Goal: Information Seeking & Learning: Learn about a topic

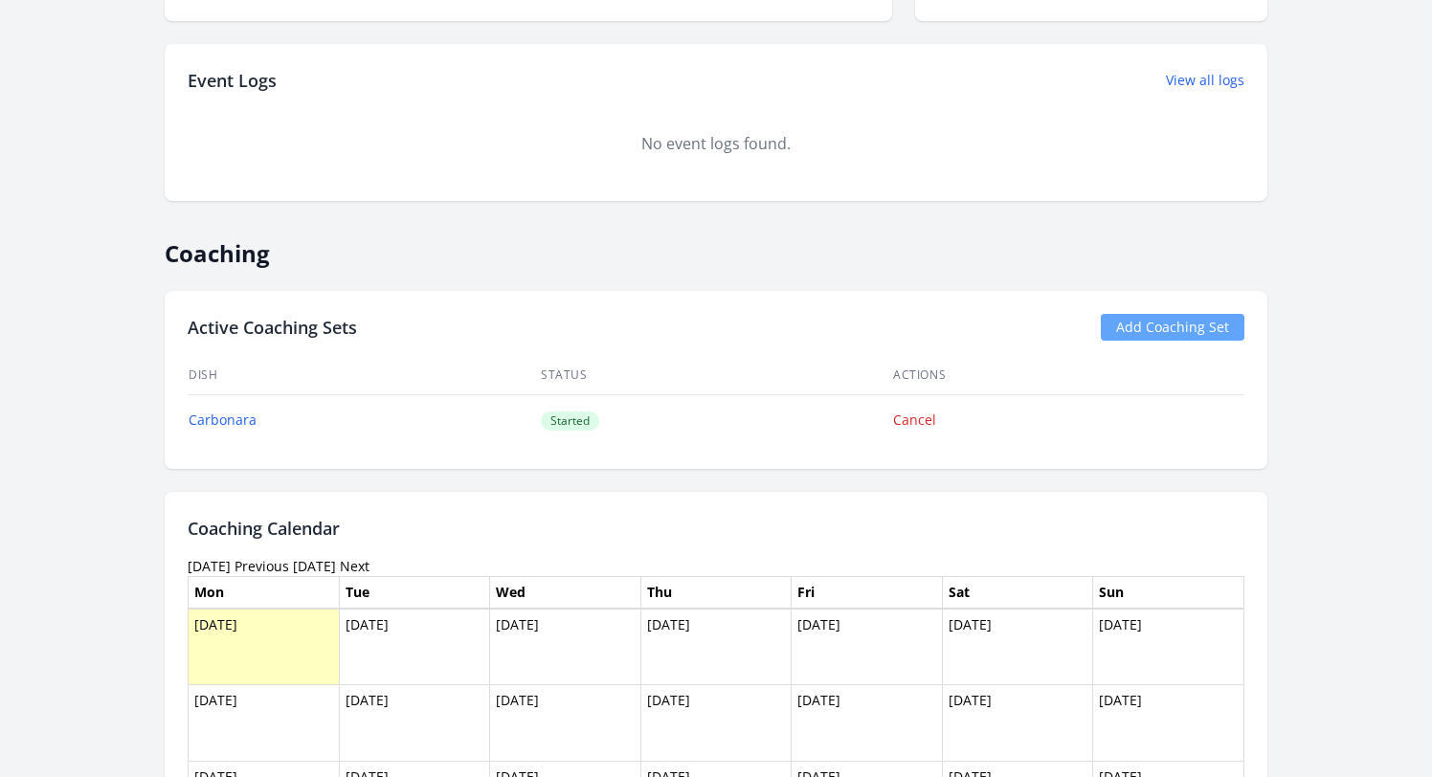
scroll to position [907, 0]
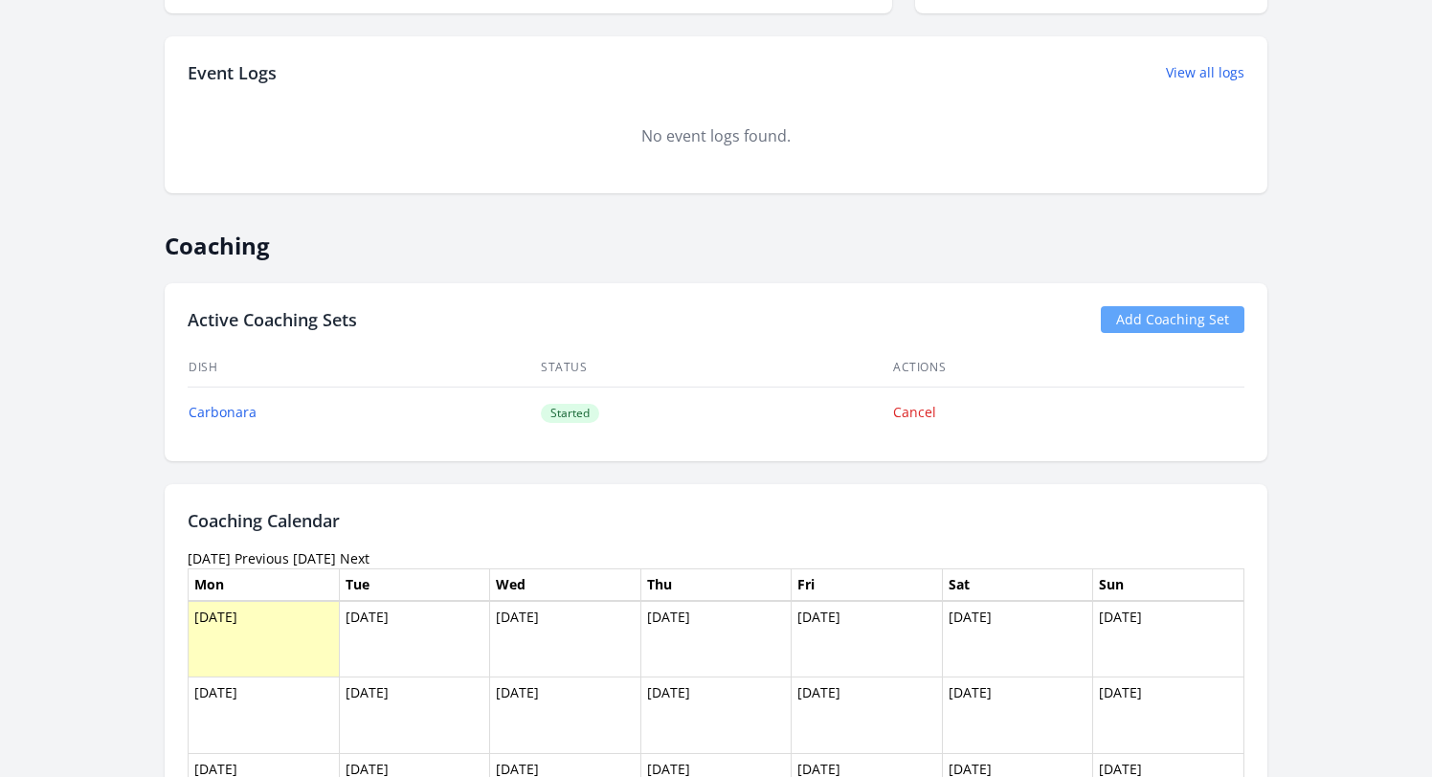
click at [289, 567] on link "Previous" at bounding box center [262, 559] width 55 height 18
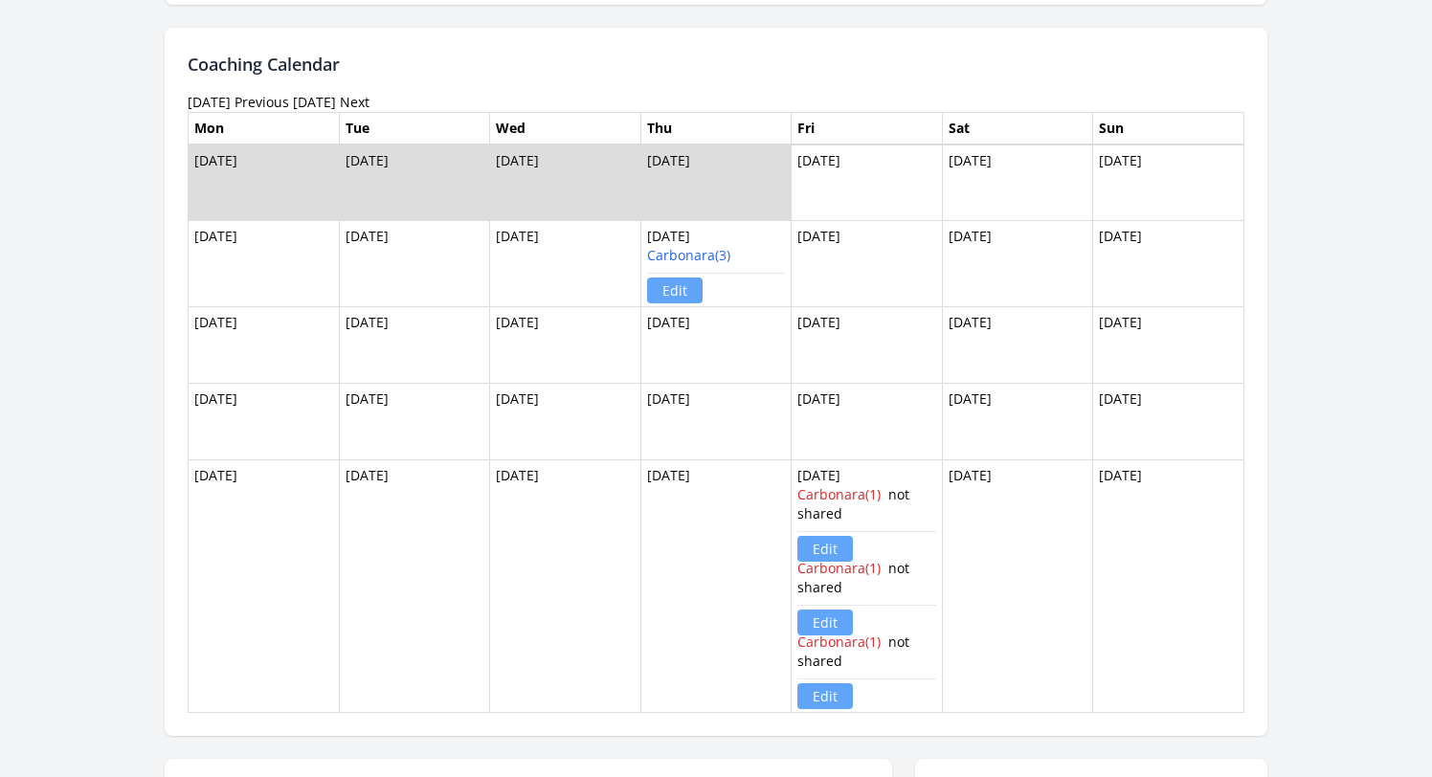
scroll to position [1367, 0]
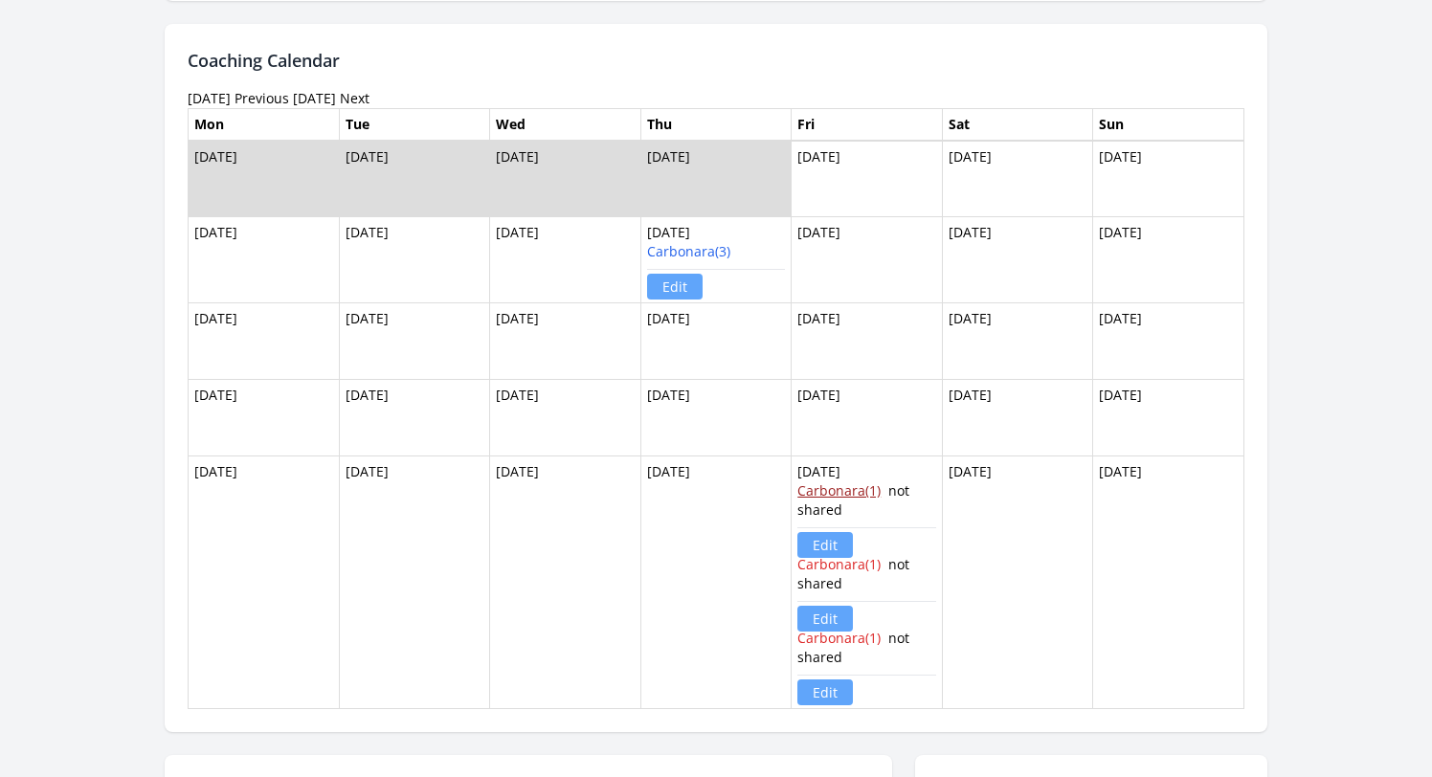
click at [842, 488] on link "Carbonara(1)" at bounding box center [838, 491] width 83 height 18
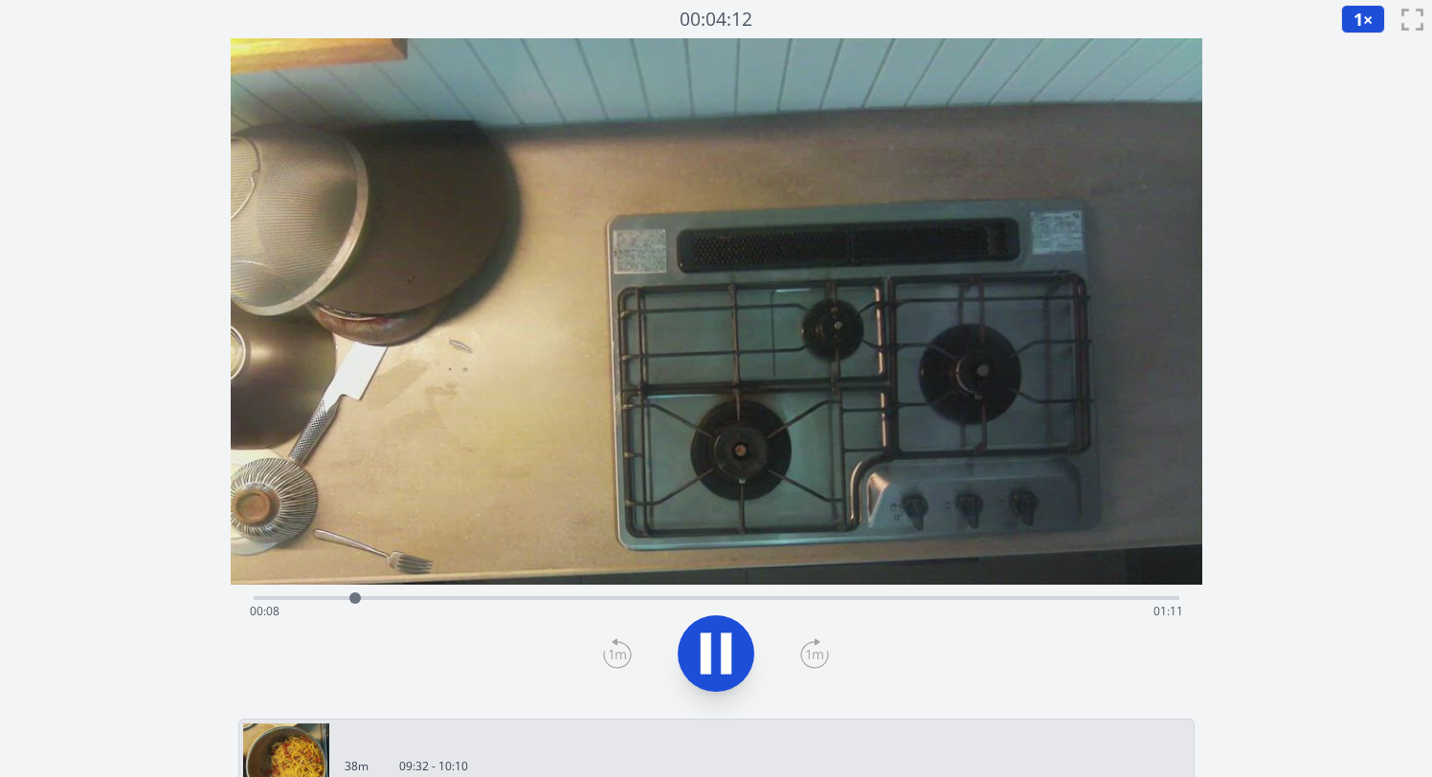
click at [726, 652] on icon at bounding box center [726, 654] width 11 height 41
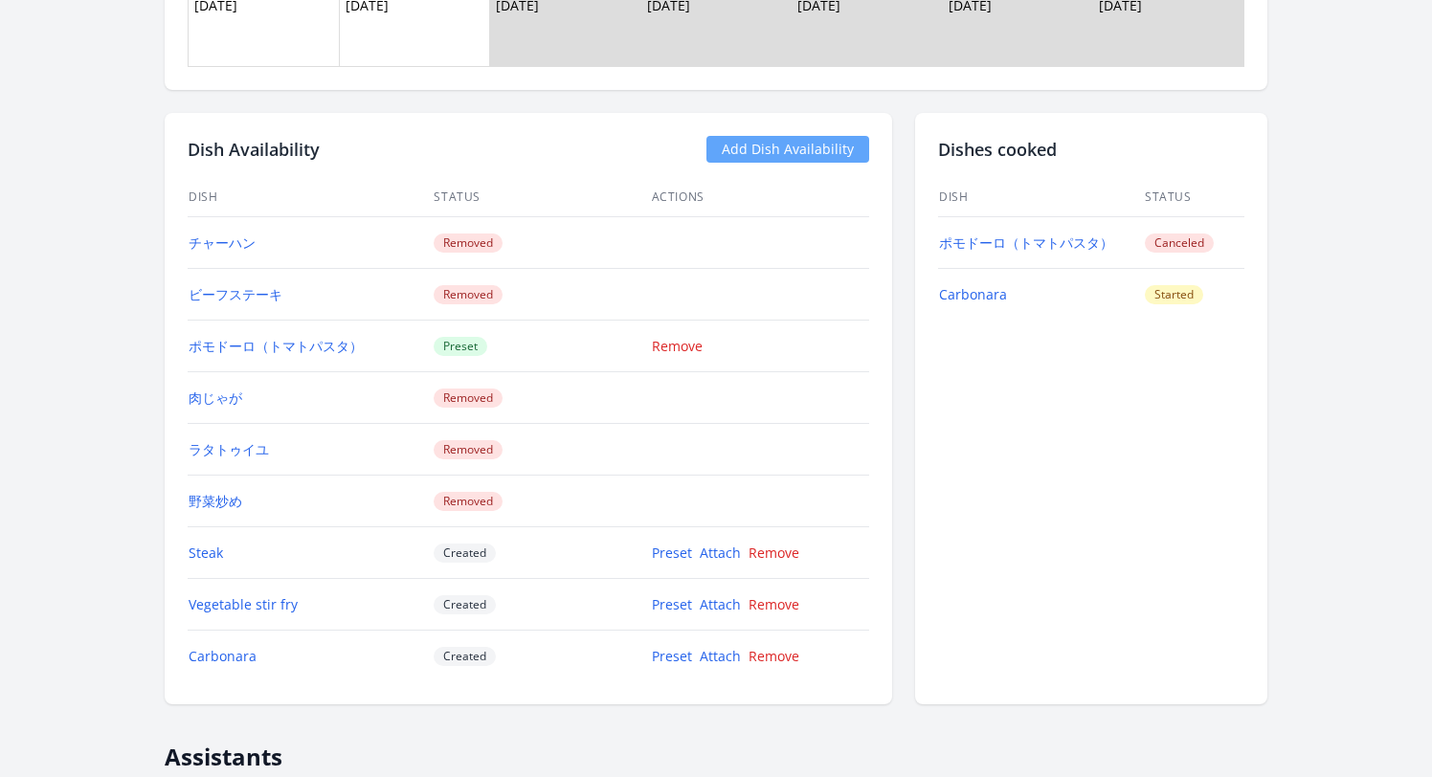
scroll to position [1828, 0]
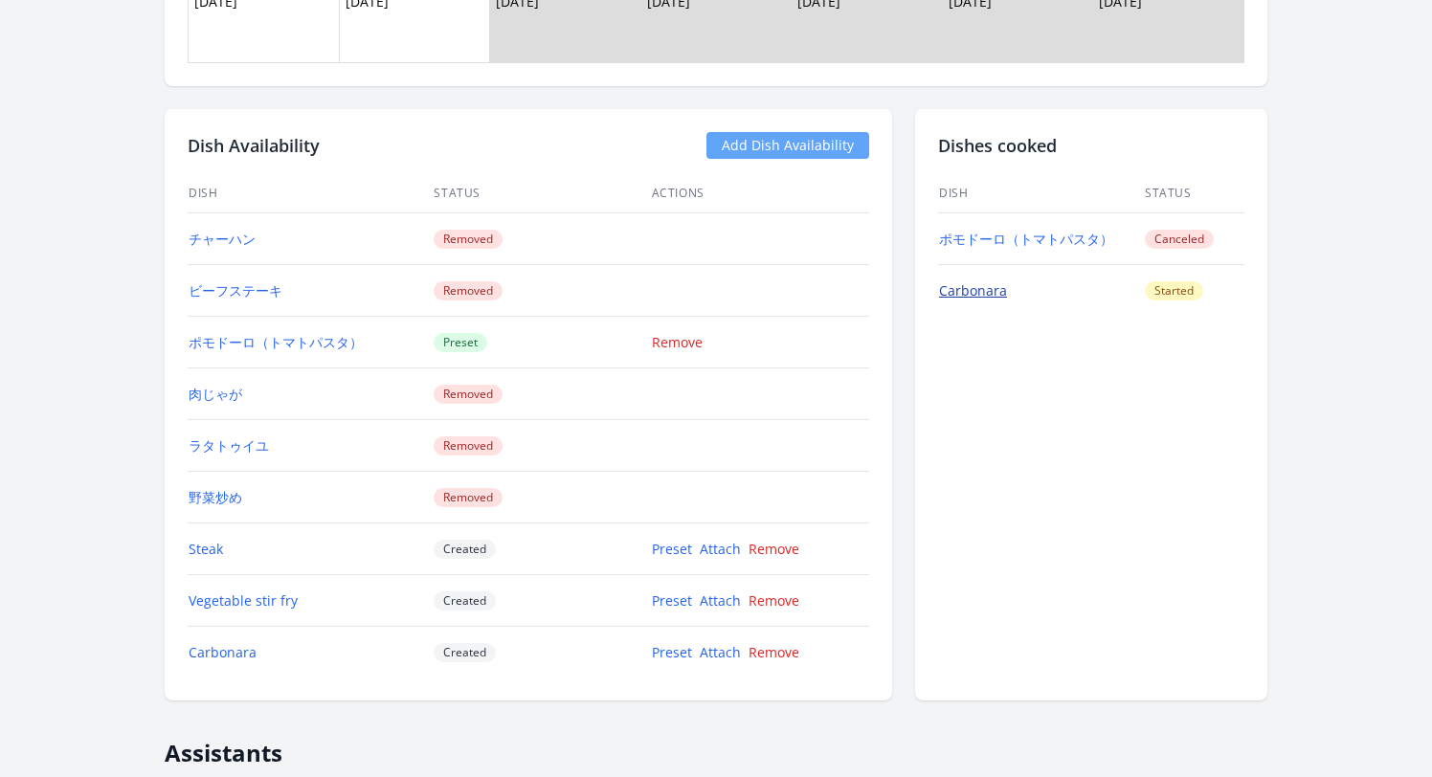
click at [987, 292] on link "Carbonara" at bounding box center [973, 290] width 68 height 18
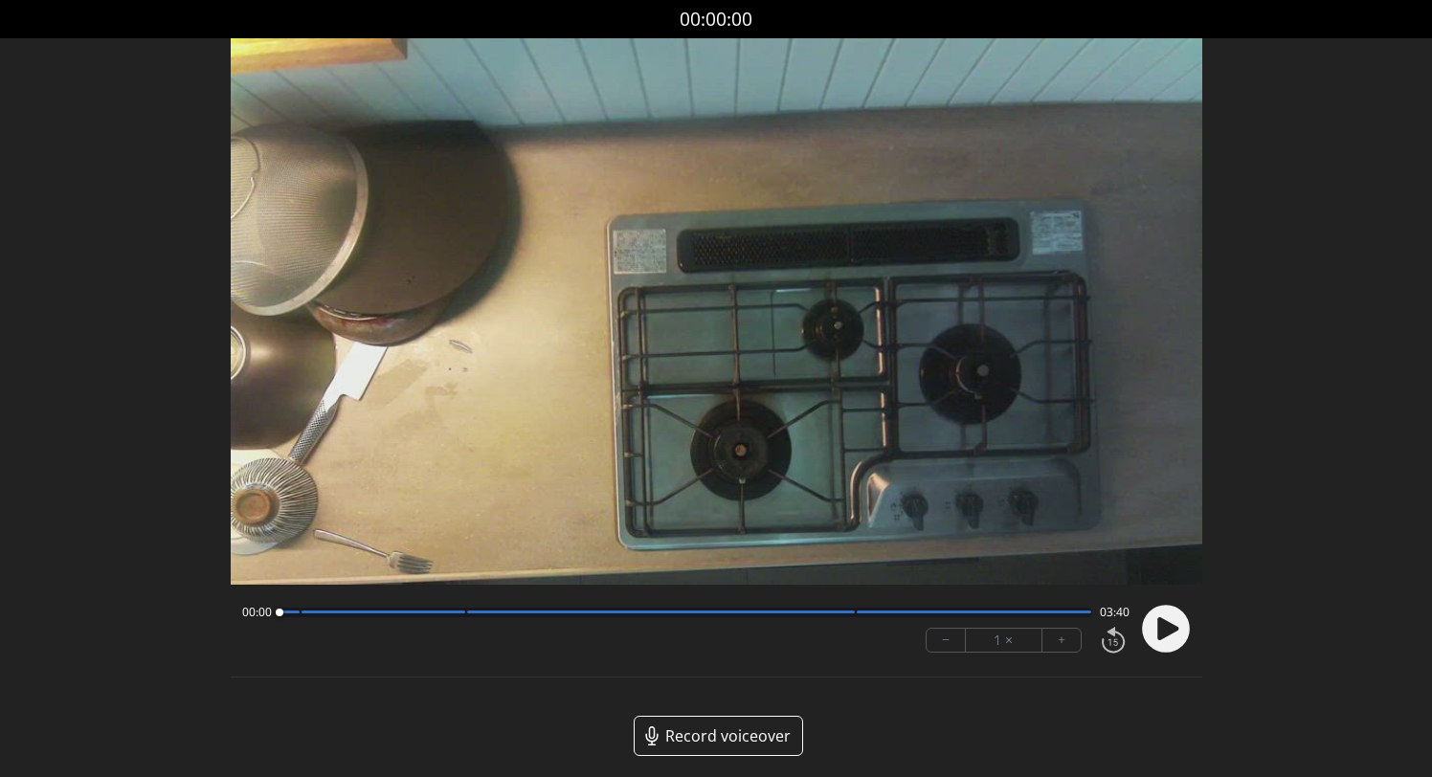
click at [1171, 642] on circle at bounding box center [1166, 629] width 48 height 48
drag, startPoint x: 327, startPoint y: 611, endPoint x: 205, endPoint y: 612, distance: 122.5
click at [205, 612] on div "Discard Recording? You will not be able to recover this once discarded. Cancel …" at bounding box center [716, 432] width 1432 height 865
click at [1178, 628] on circle at bounding box center [1166, 629] width 48 height 48
click at [721, 368] on video at bounding box center [717, 311] width 972 height 547
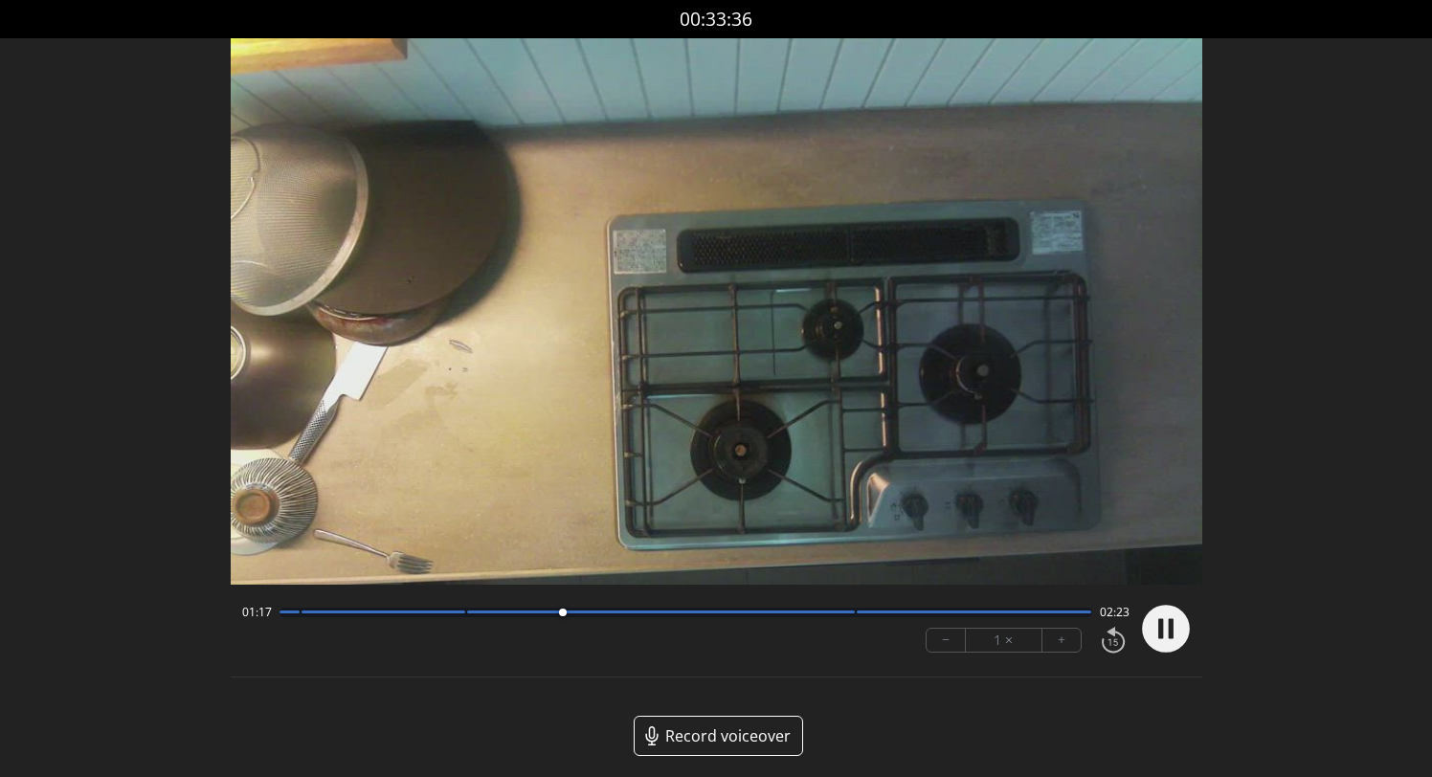
click at [816, 611] on div at bounding box center [661, 612] width 388 height 3
click at [1178, 629] on circle at bounding box center [1166, 629] width 48 height 48
click at [291, 614] on div at bounding box center [686, 613] width 813 height 10
click at [1180, 625] on circle at bounding box center [1166, 629] width 48 height 48
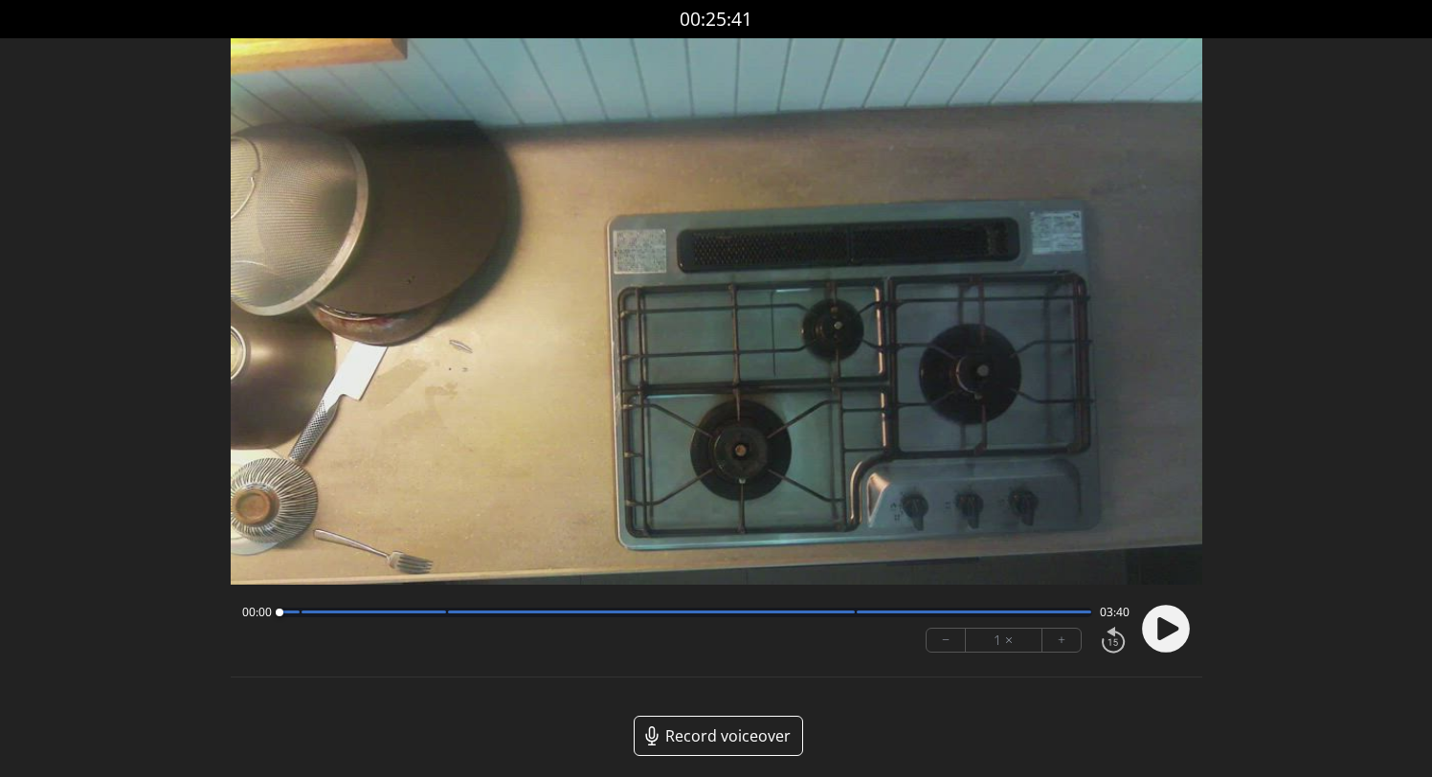
drag, startPoint x: 356, startPoint y: 614, endPoint x: 206, endPoint y: 614, distance: 150.3
click at [206, 614] on div "Discard Recording? You will not be able to recover this once discarded. Cancel …" at bounding box center [716, 432] width 1432 height 865
click at [1172, 618] on circle at bounding box center [1166, 629] width 48 height 48
click at [1170, 632] on icon at bounding box center [1170, 628] width 5 height 20
click at [1170, 632] on icon at bounding box center [1167, 628] width 21 height 23
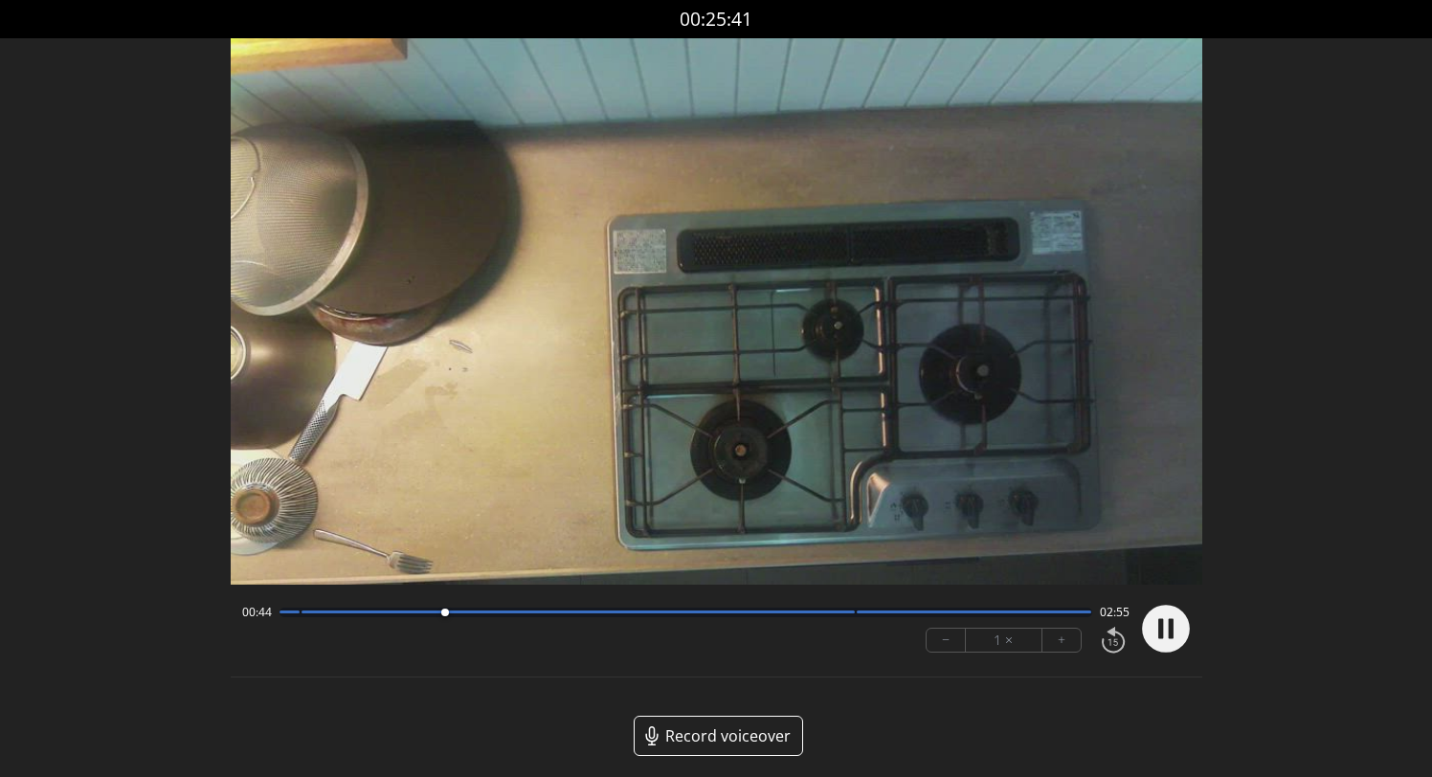
click at [1165, 623] on circle at bounding box center [1166, 629] width 48 height 48
click at [741, 423] on video at bounding box center [717, 311] width 972 height 547
click at [829, 614] on div at bounding box center [686, 613] width 813 height 10
click at [1172, 631] on icon at bounding box center [1170, 628] width 5 height 20
click at [435, 611] on div at bounding box center [375, 612] width 146 height 3
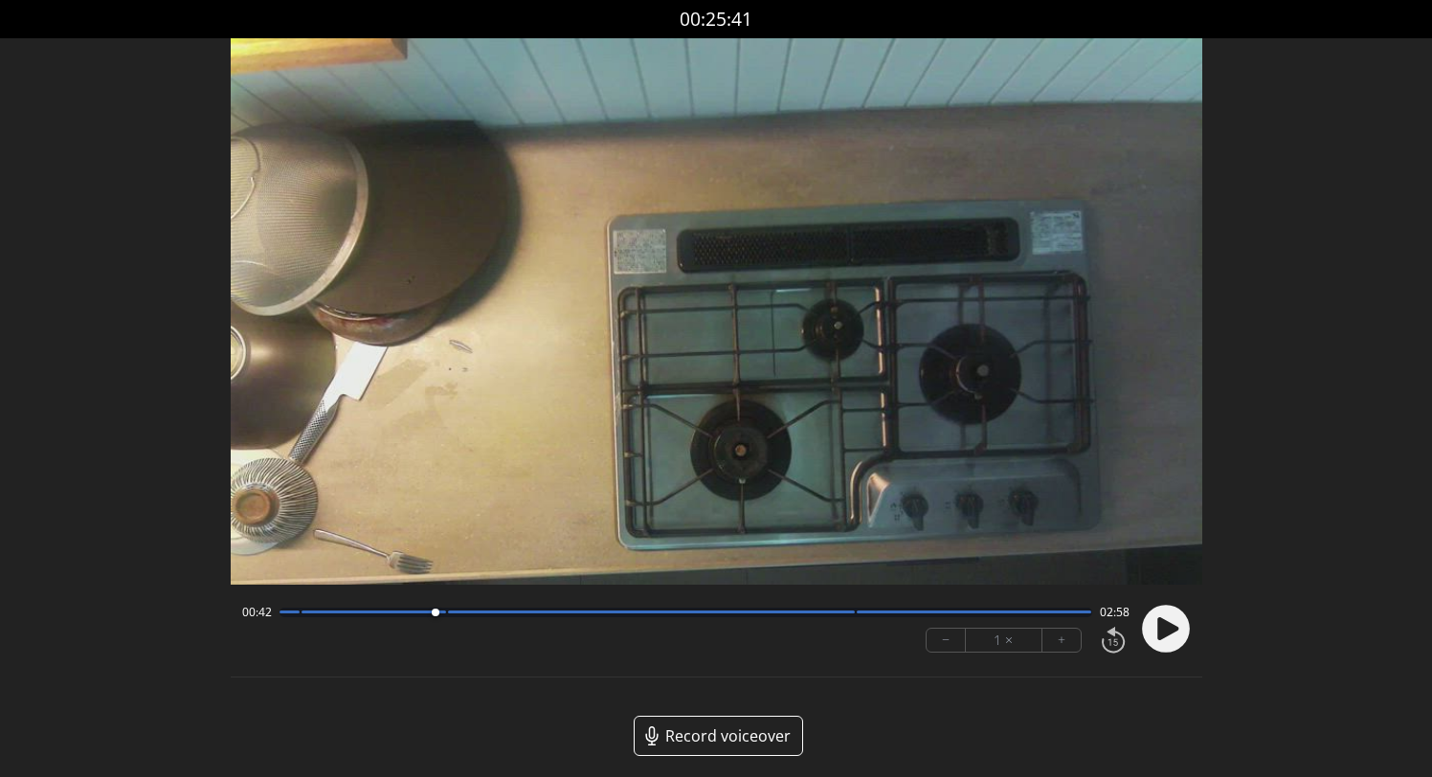
click at [1164, 614] on circle at bounding box center [1166, 629] width 48 height 48
click at [1178, 641] on circle at bounding box center [1166, 629] width 48 height 48
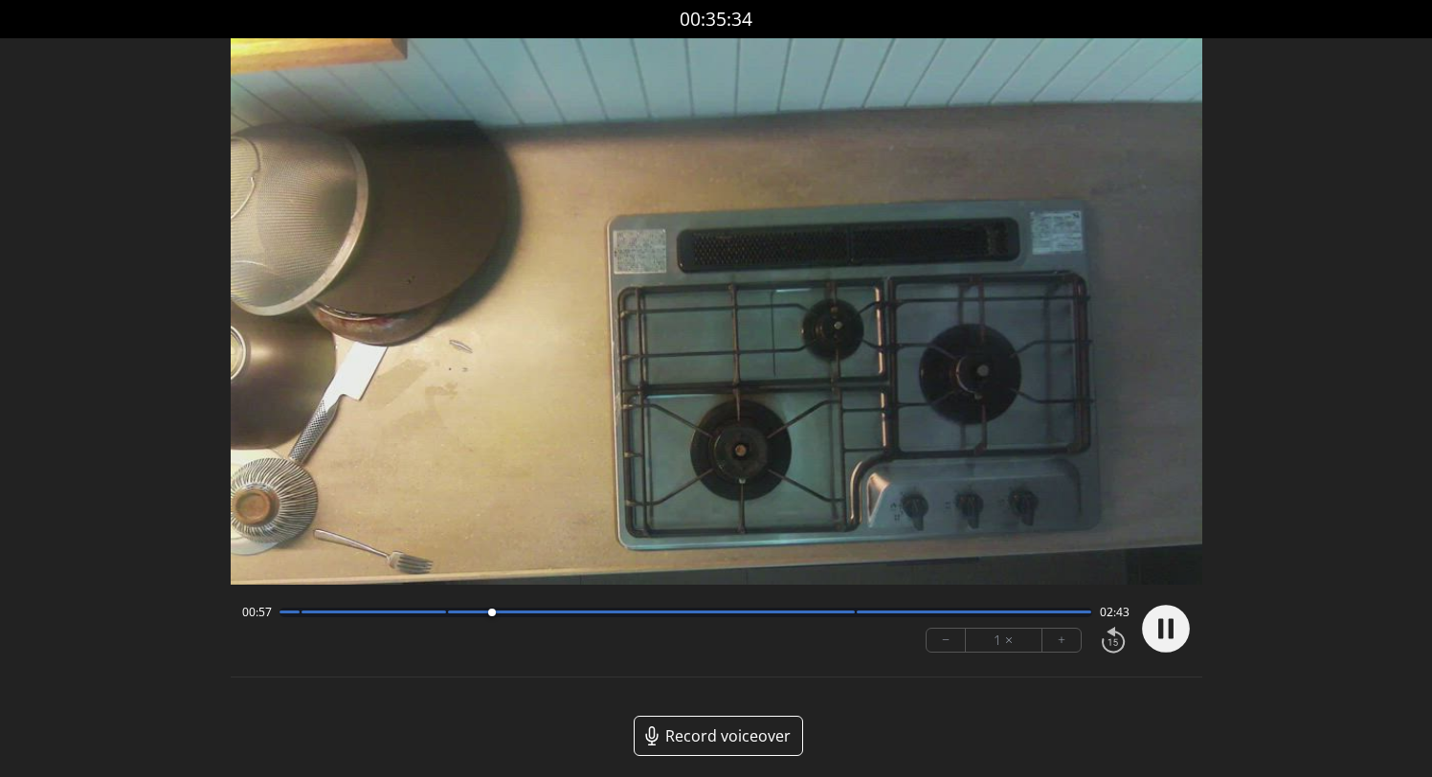
click at [1178, 641] on circle at bounding box center [1166, 629] width 48 height 48
click at [288, 617] on div at bounding box center [686, 613] width 813 height 10
drag, startPoint x: 276, startPoint y: 608, endPoint x: 245, endPoint y: 608, distance: 30.6
click at [245, 608] on div "00:00 03:40" at bounding box center [685, 612] width 887 height 15
click at [293, 608] on div at bounding box center [686, 613] width 813 height 10
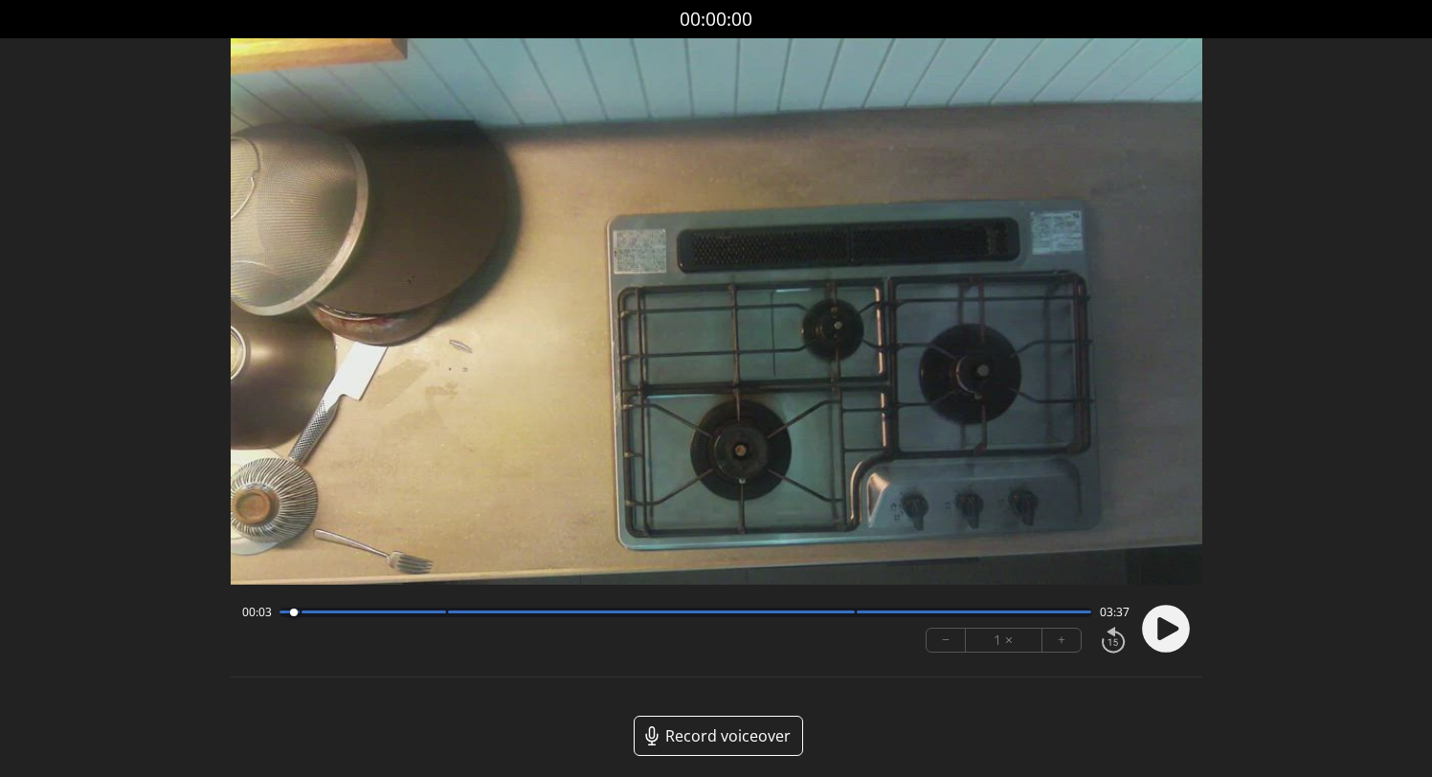
click at [306, 614] on div at bounding box center [375, 612] width 146 height 3
click at [635, 378] on video at bounding box center [717, 311] width 972 height 547
click at [714, 611] on div at bounding box center [651, 612] width 407 height 3
click at [802, 611] on div at bounding box center [651, 612] width 407 height 3
click at [1174, 632] on circle at bounding box center [1166, 629] width 48 height 48
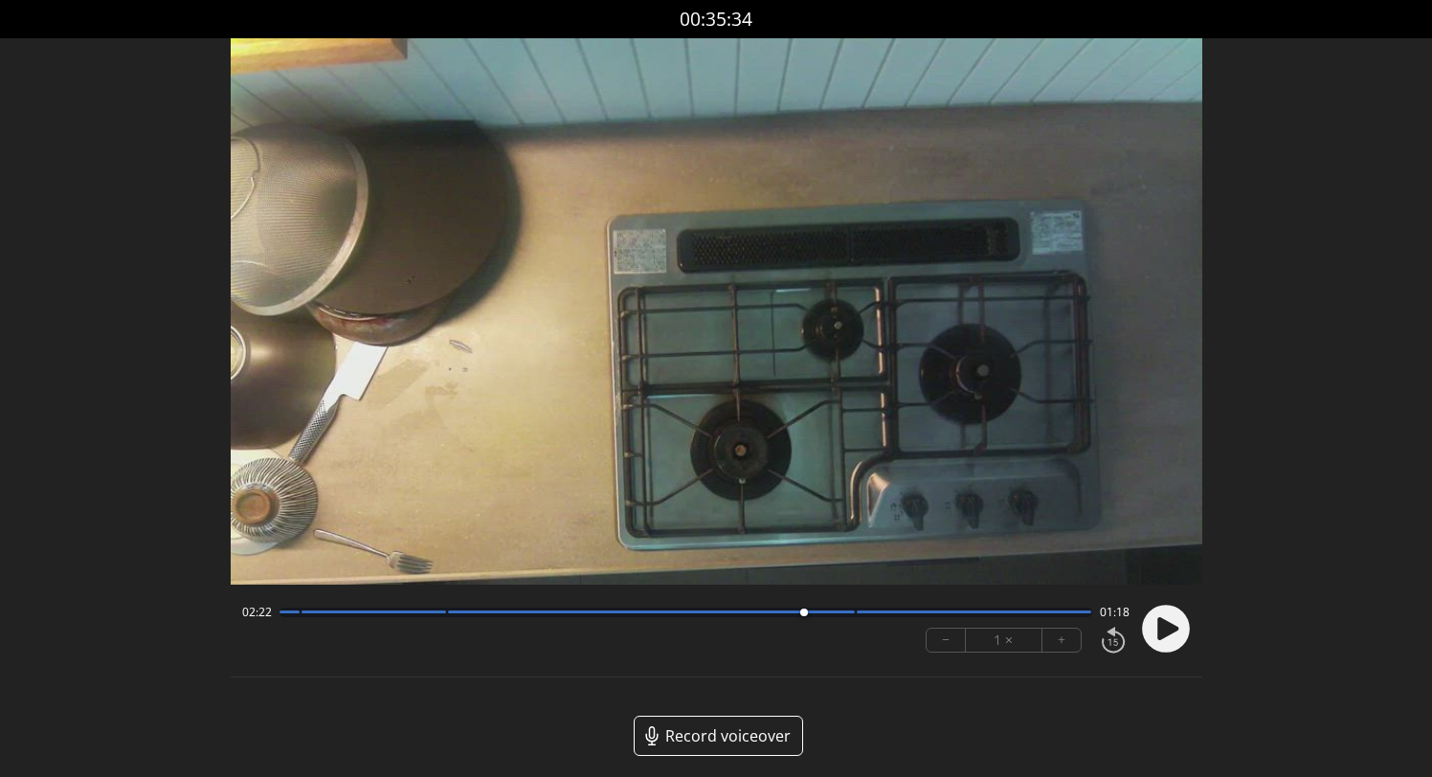
click at [1174, 632] on icon at bounding box center [1167, 628] width 21 height 23
click at [1170, 623] on icon at bounding box center [1170, 628] width 5 height 20
click at [281, 617] on div at bounding box center [686, 613] width 813 height 10
click at [1164, 630] on icon at bounding box center [1167, 628] width 21 height 23
click at [1178, 629] on circle at bounding box center [1166, 629] width 48 height 48
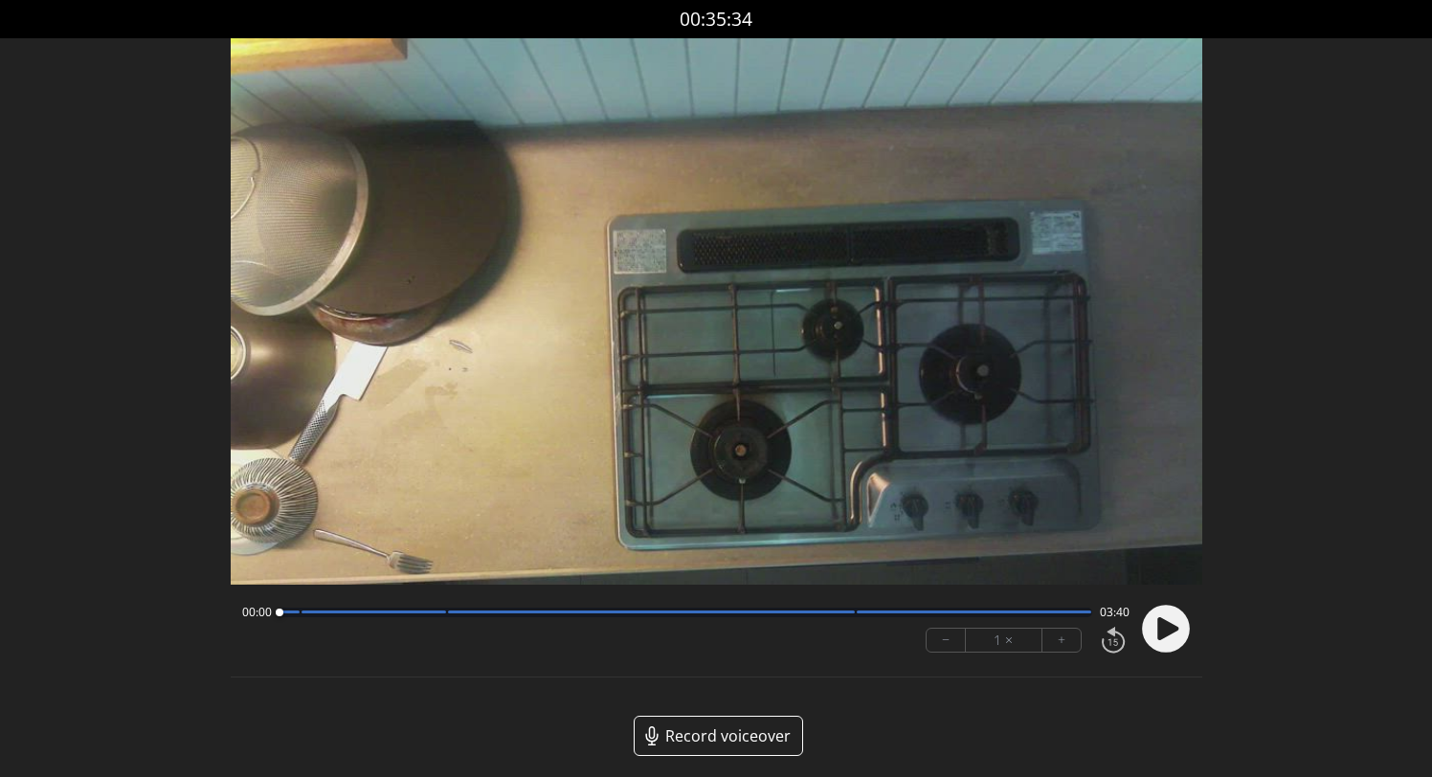
drag, startPoint x: 457, startPoint y: 614, endPoint x: 272, endPoint y: 617, distance: 184.8
click at [272, 617] on div at bounding box center [279, 613] width 26 height 26
click at [1170, 617] on circle at bounding box center [1166, 629] width 48 height 48
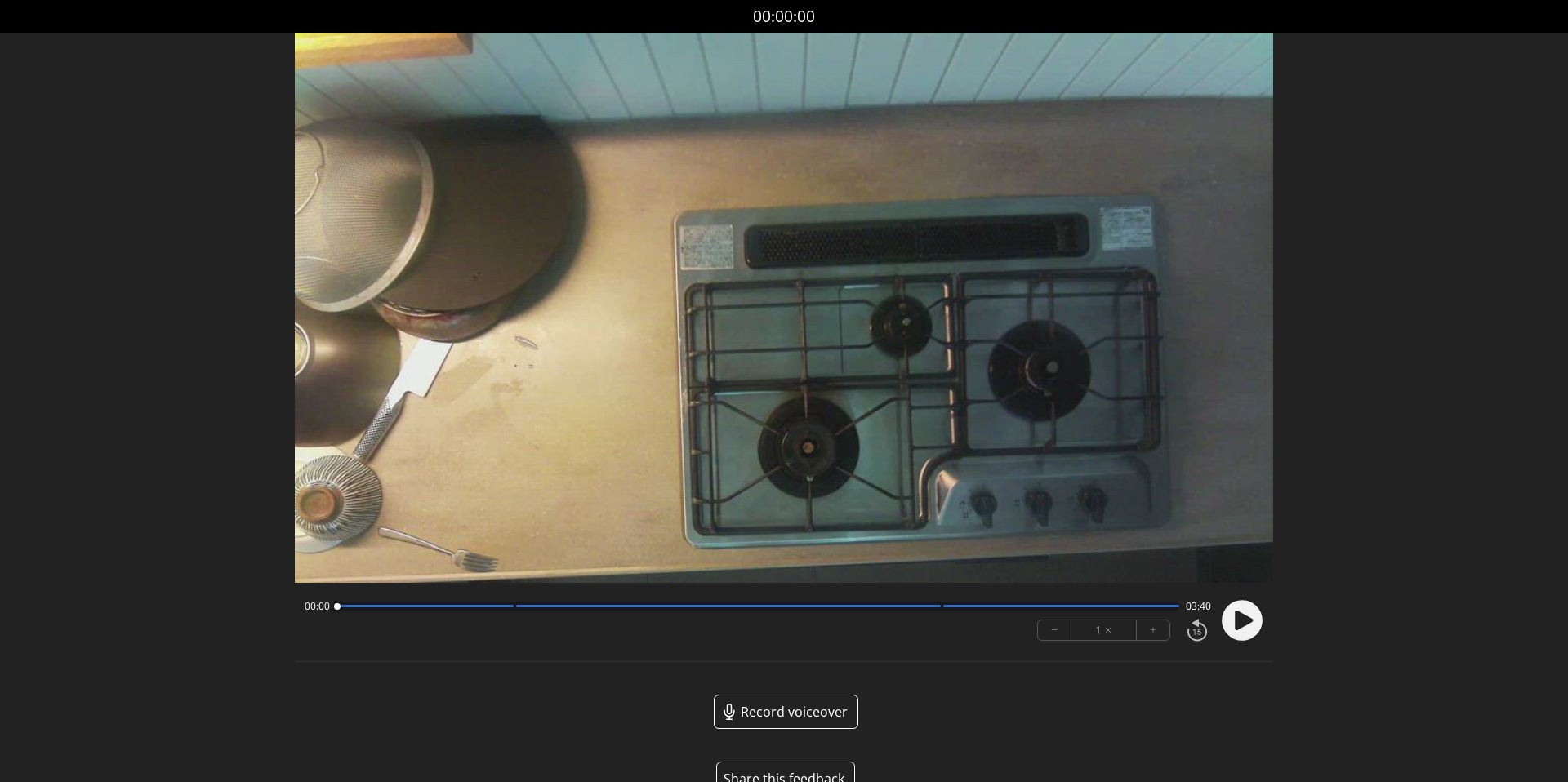
click at [1240, 618] on icon at bounding box center [1243, 619] width 18 height 20
click at [1102, 630] on div "1 ×" at bounding box center [1104, 630] width 66 height 20
click at [1161, 624] on button "+" at bounding box center [1153, 630] width 32 height 20
click at [1151, 632] on button "+" at bounding box center [1153, 630] width 32 height 20
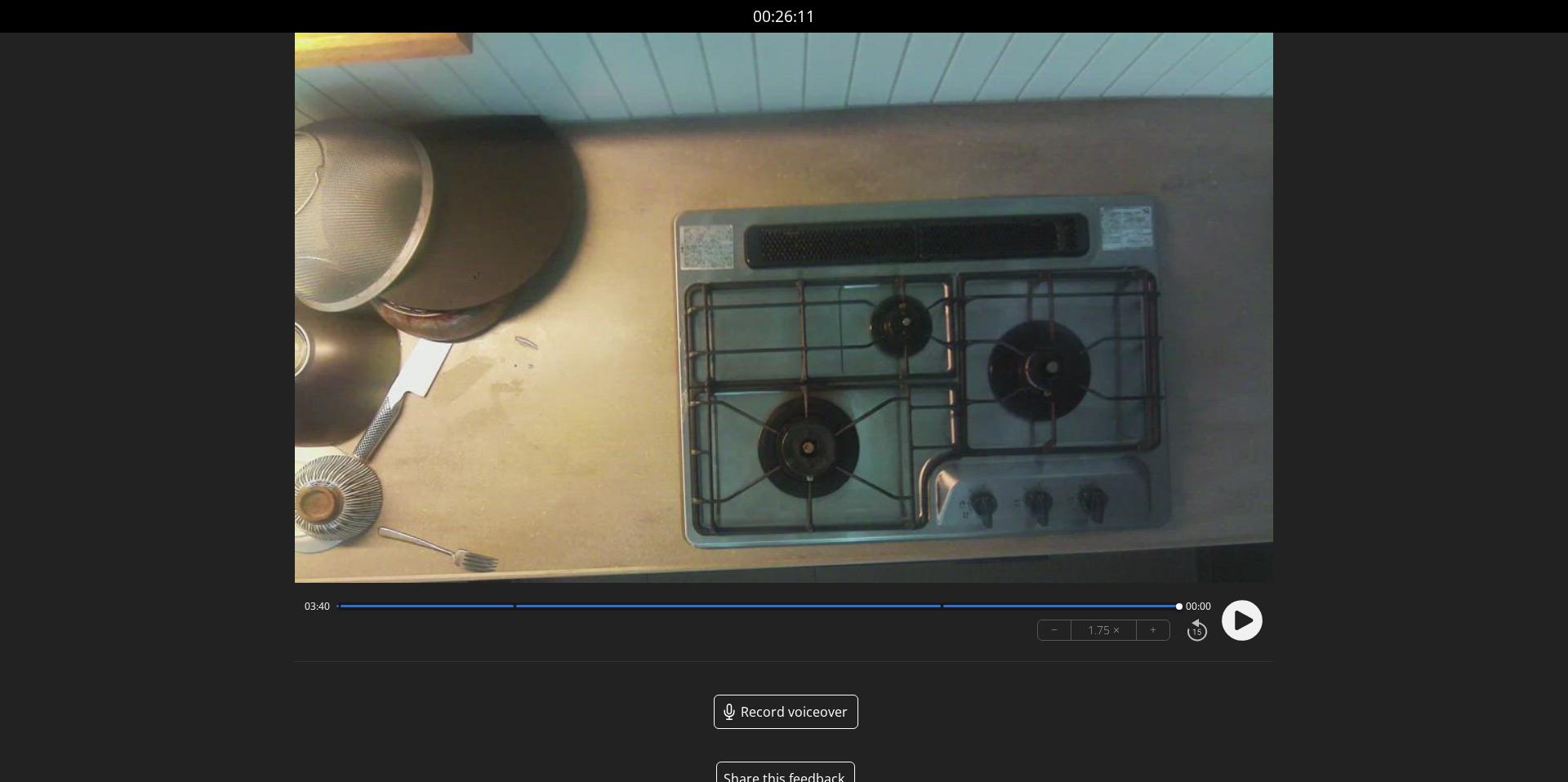
click at [392, 605] on div at bounding box center [427, 605] width 173 height 3
drag, startPoint x: 389, startPoint y: 605, endPoint x: 302, endPoint y: 606, distance: 87.0
click at [302, 606] on div "00:00 03:40 − 1.75 × +" at bounding box center [754, 620] width 913 height 55
click at [113, 179] on div "Discard Recording? You will not be able to recover this once discarded. Cancel …" at bounding box center [784, 411] width 1568 height 822
click at [1243, 627] on circle at bounding box center [1242, 621] width 41 height 41
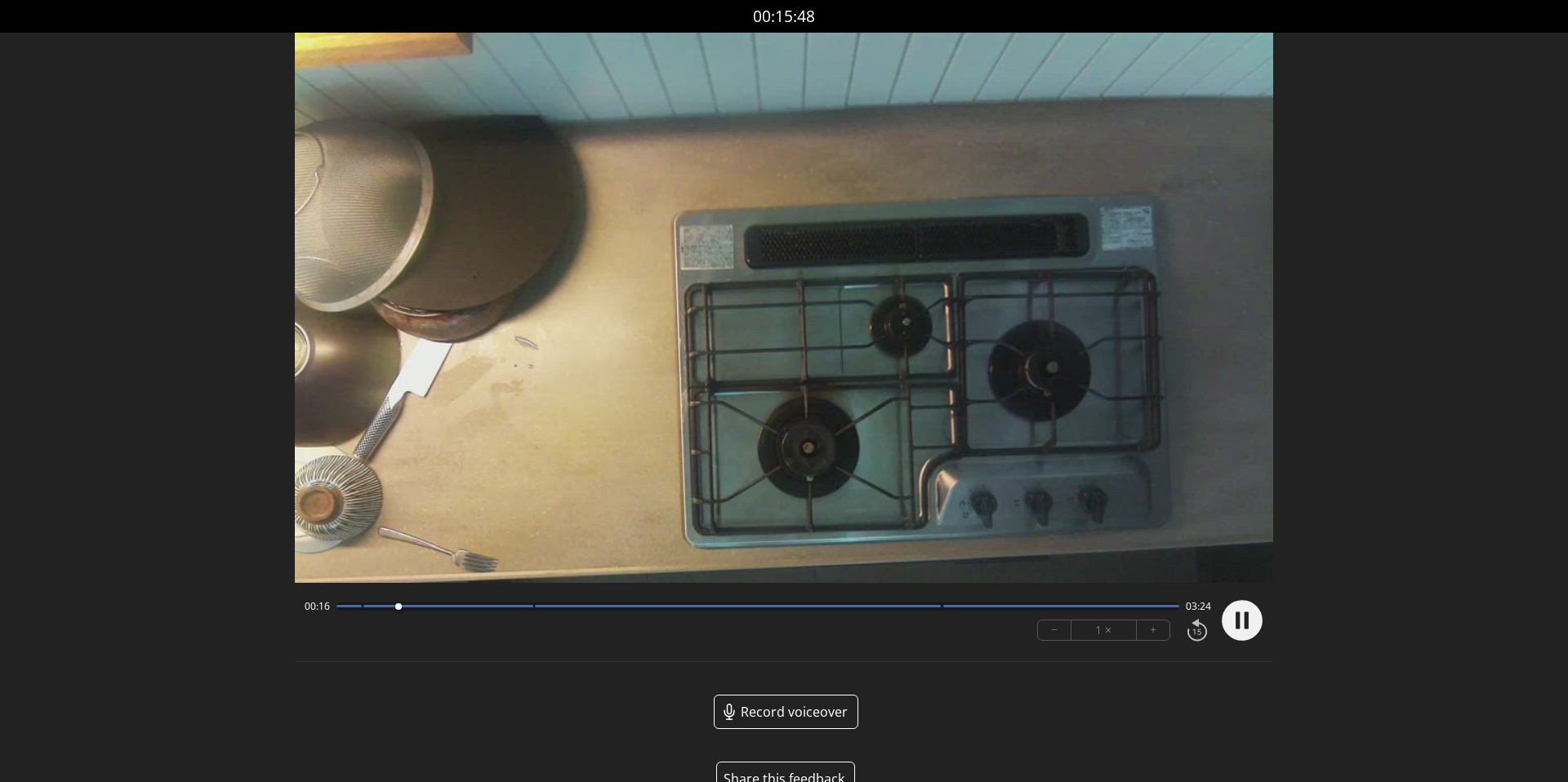
click at [1145, 621] on button "+" at bounding box center [1153, 630] width 32 height 20
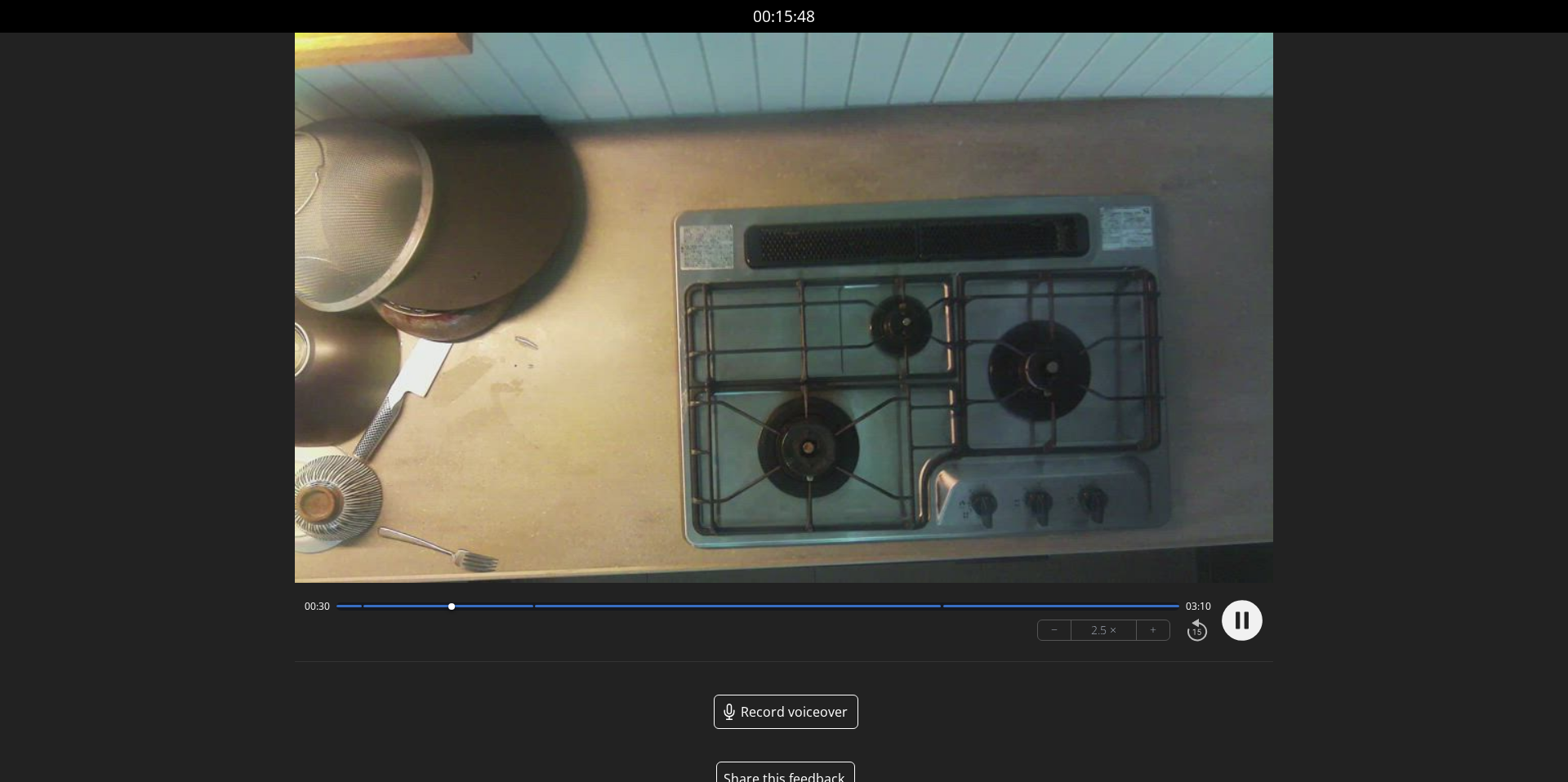
click at [1145, 621] on button "+" at bounding box center [1153, 630] width 32 height 20
click at [1160, 634] on button "+" at bounding box center [1153, 630] width 32 height 20
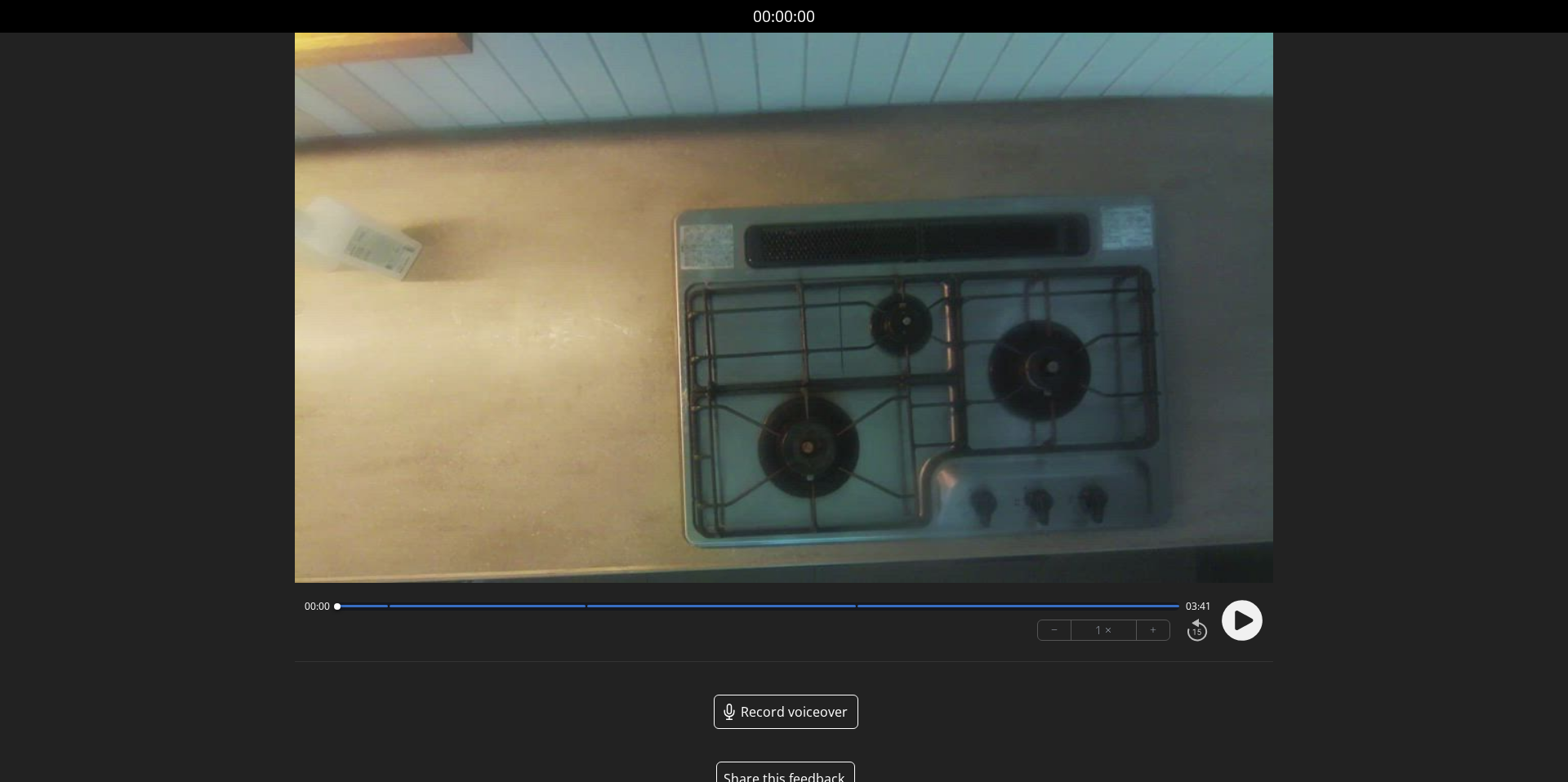
click at [1254, 618] on circle at bounding box center [1242, 621] width 41 height 41
click at [1160, 631] on button "+" at bounding box center [1153, 630] width 32 height 20
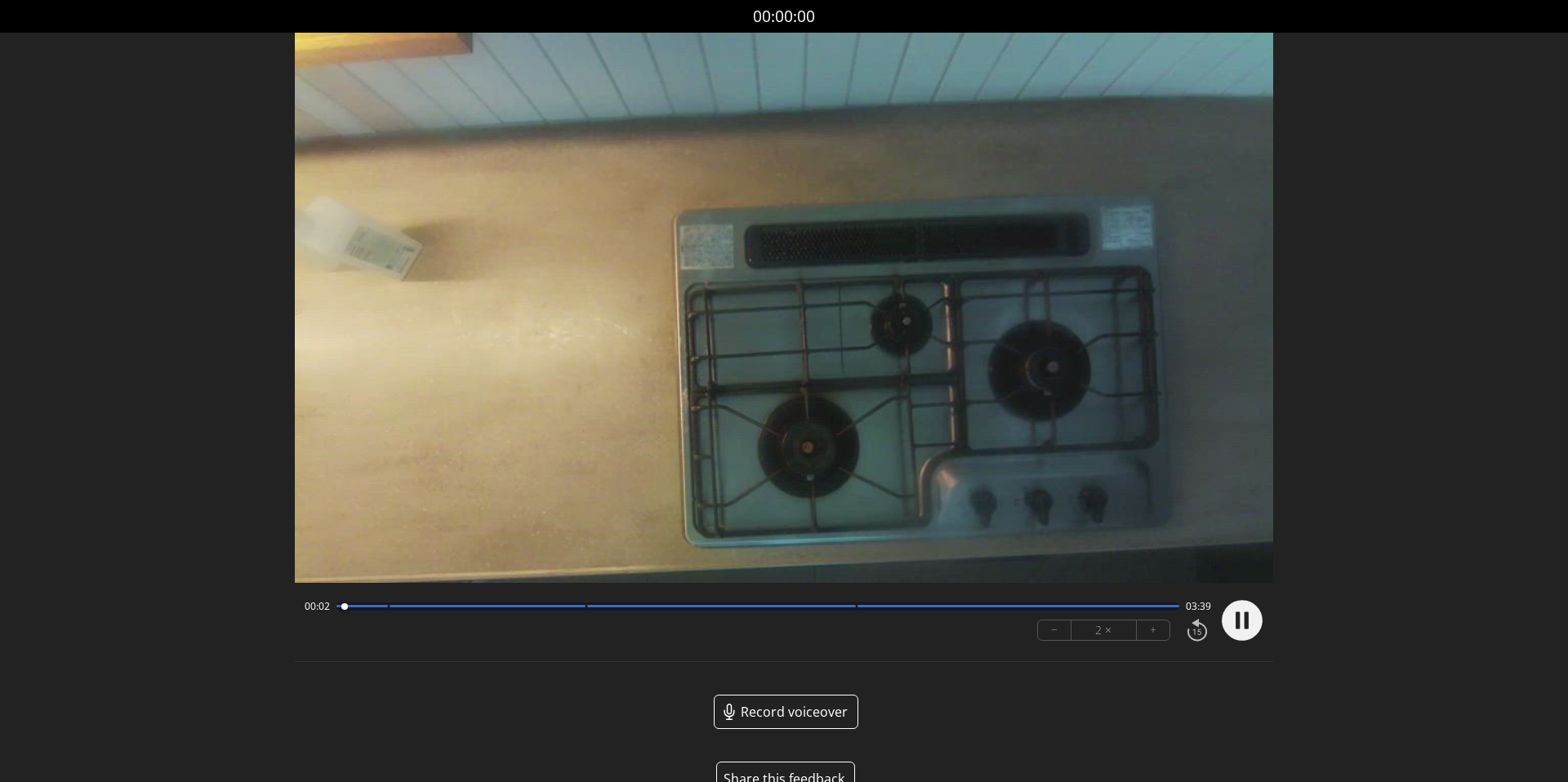
click at [1160, 631] on button "+" at bounding box center [1153, 630] width 32 height 20
click at [533, 605] on div at bounding box center [488, 605] width 196 height 3
click at [1243, 627] on circle at bounding box center [1242, 621] width 41 height 41
click at [1111, 632] on div "2.5 ×" at bounding box center [1104, 630] width 66 height 20
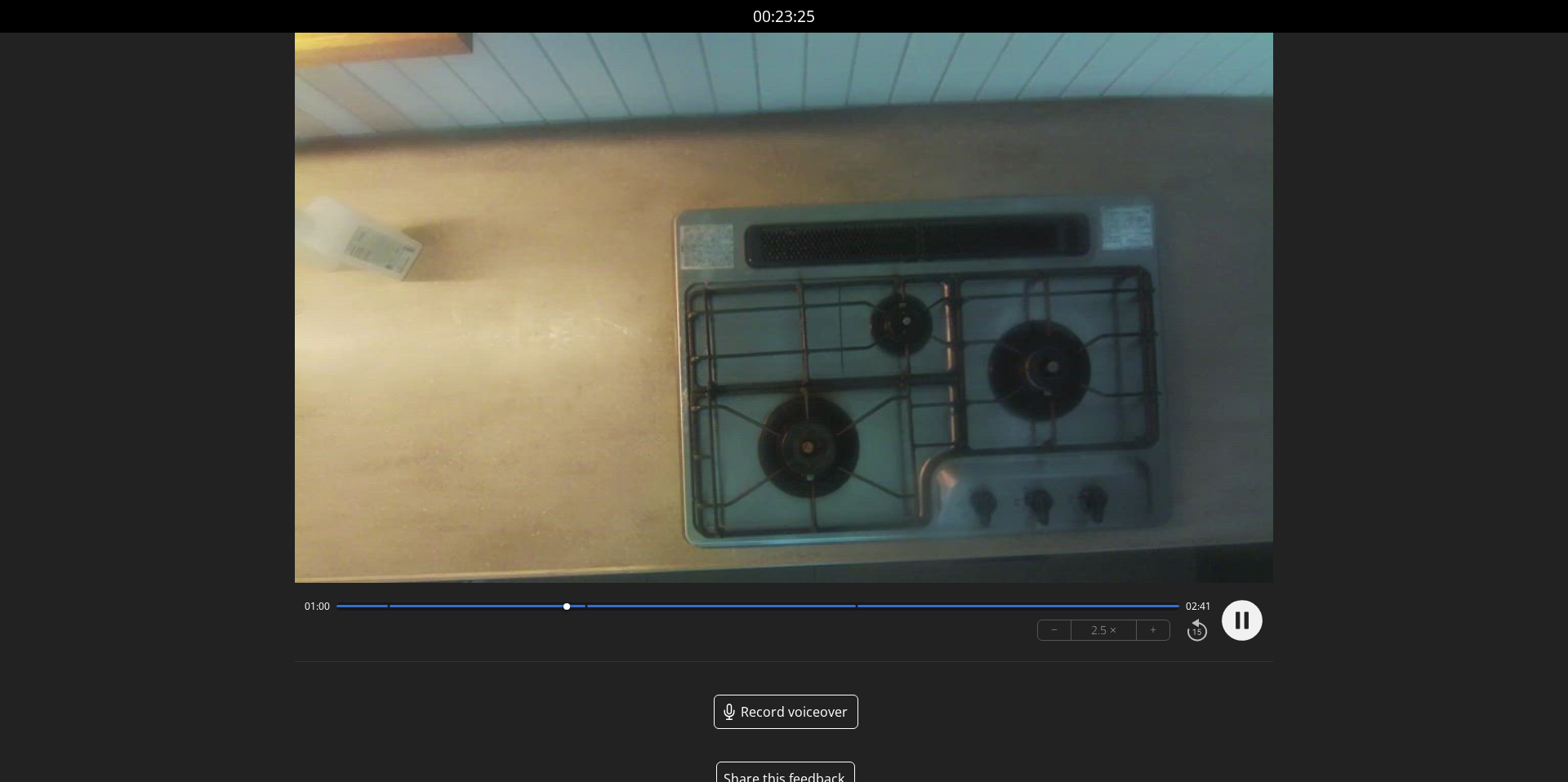
click at [1071, 631] on div "2.5 ×" at bounding box center [1104, 630] width 66 height 20
click at [1059, 631] on button "−" at bounding box center [1054, 630] width 33 height 20
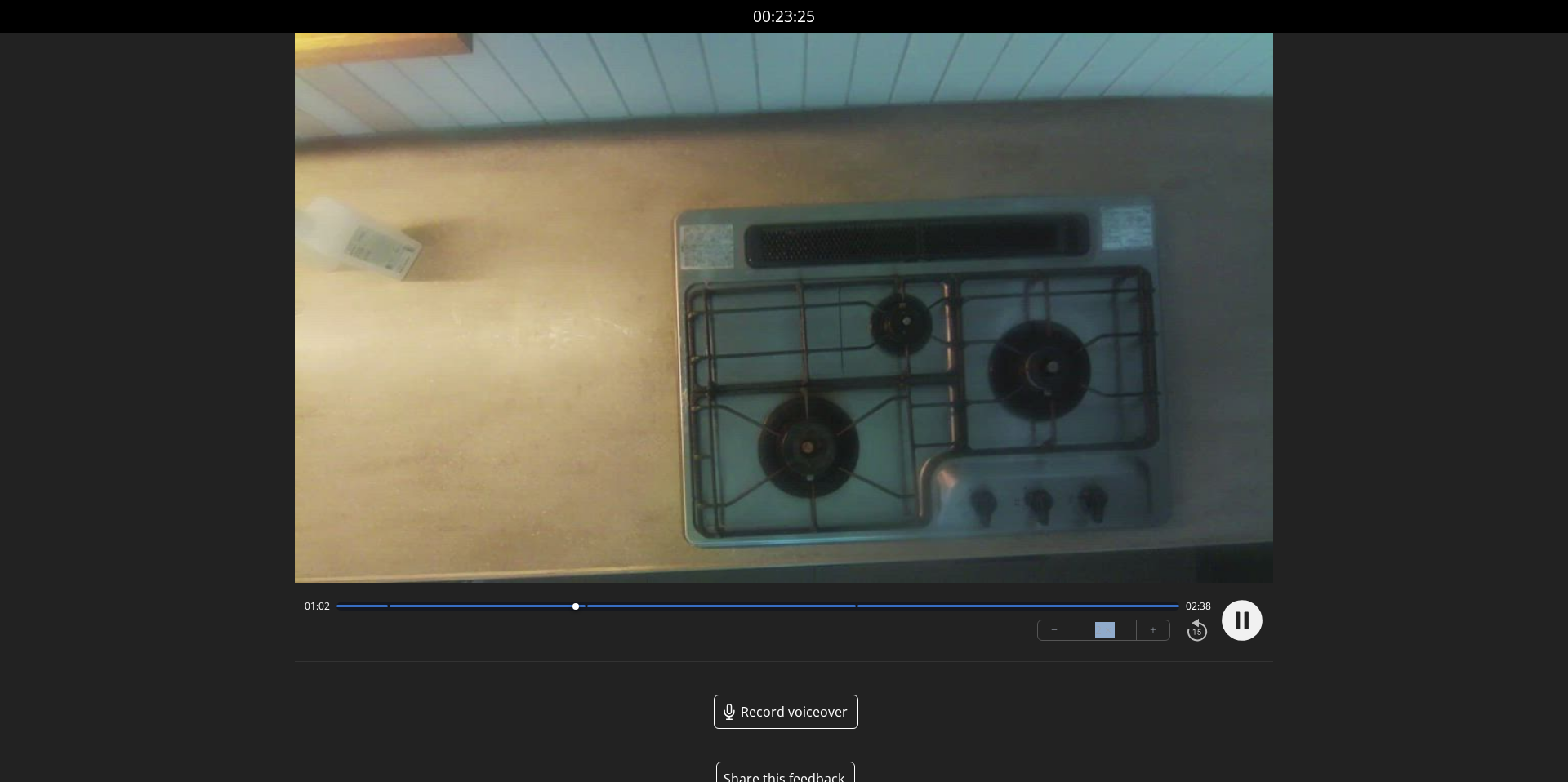
click at [1059, 631] on button "−" at bounding box center [1054, 630] width 33 height 20
click at [560, 603] on div at bounding box center [758, 607] width 843 height 9
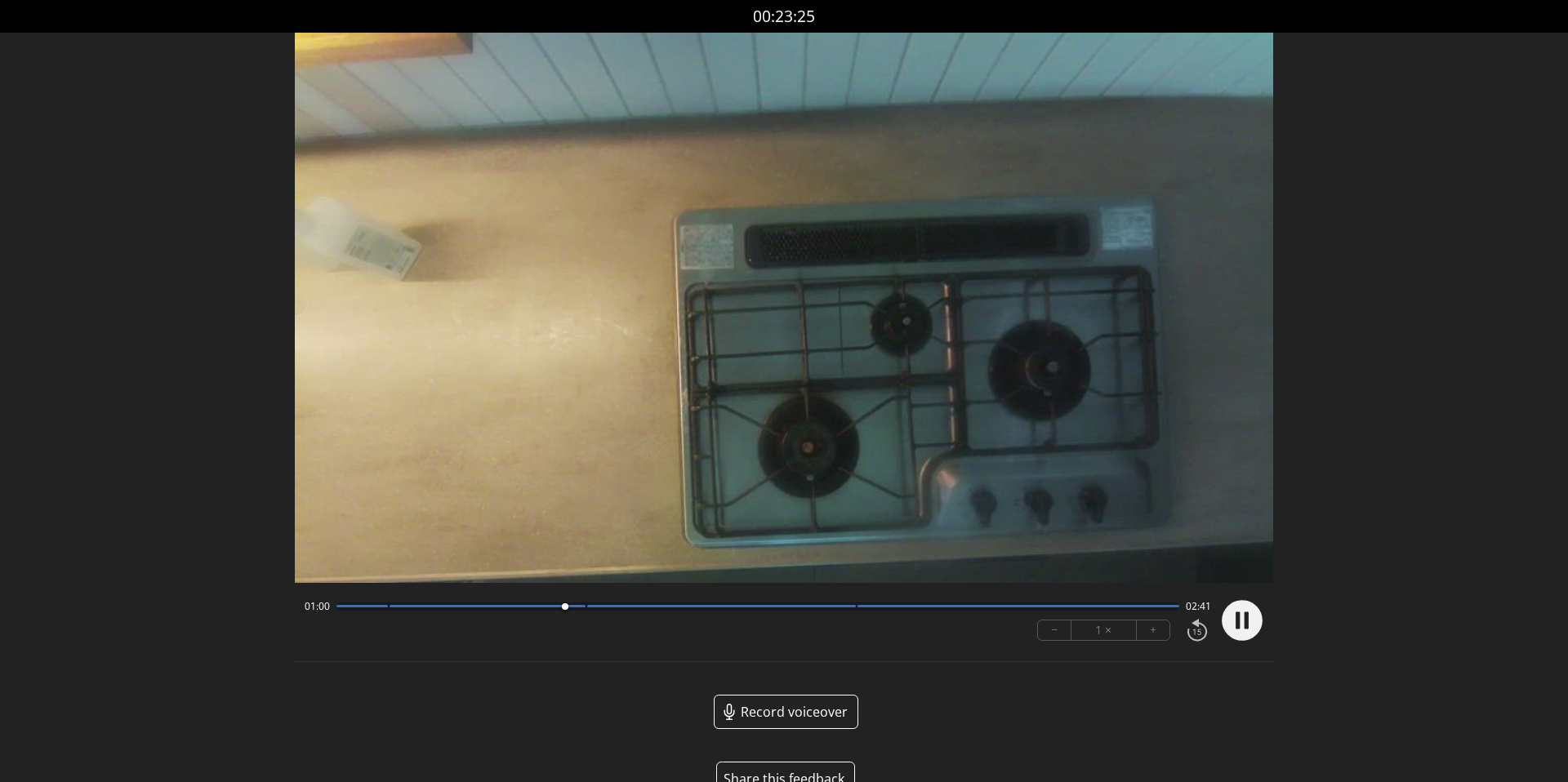
click at [485, 605] on div at bounding box center [488, 605] width 196 height 3
click at [1244, 614] on circle at bounding box center [1242, 621] width 41 height 41
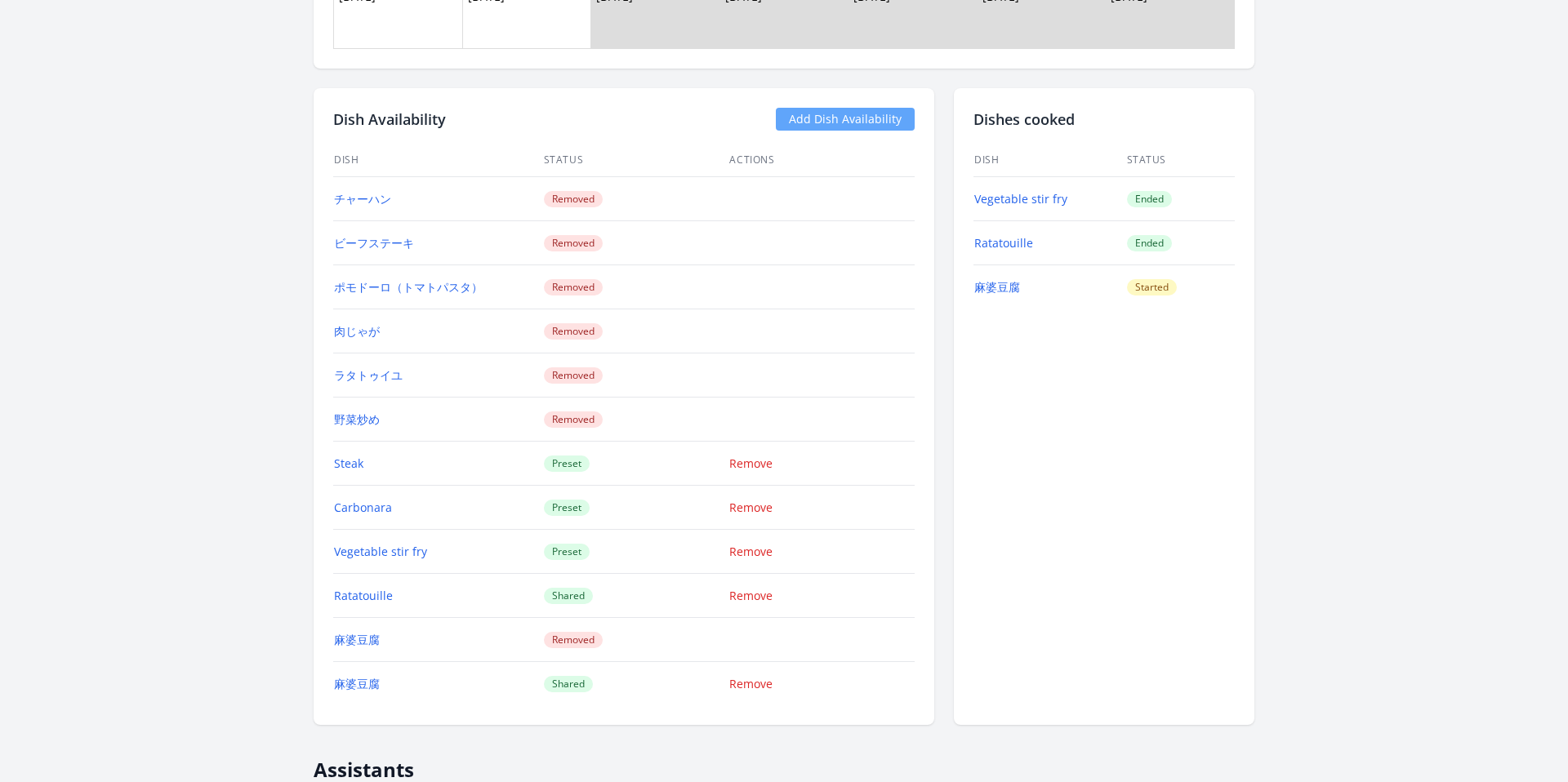
scroll to position [1555, 0]
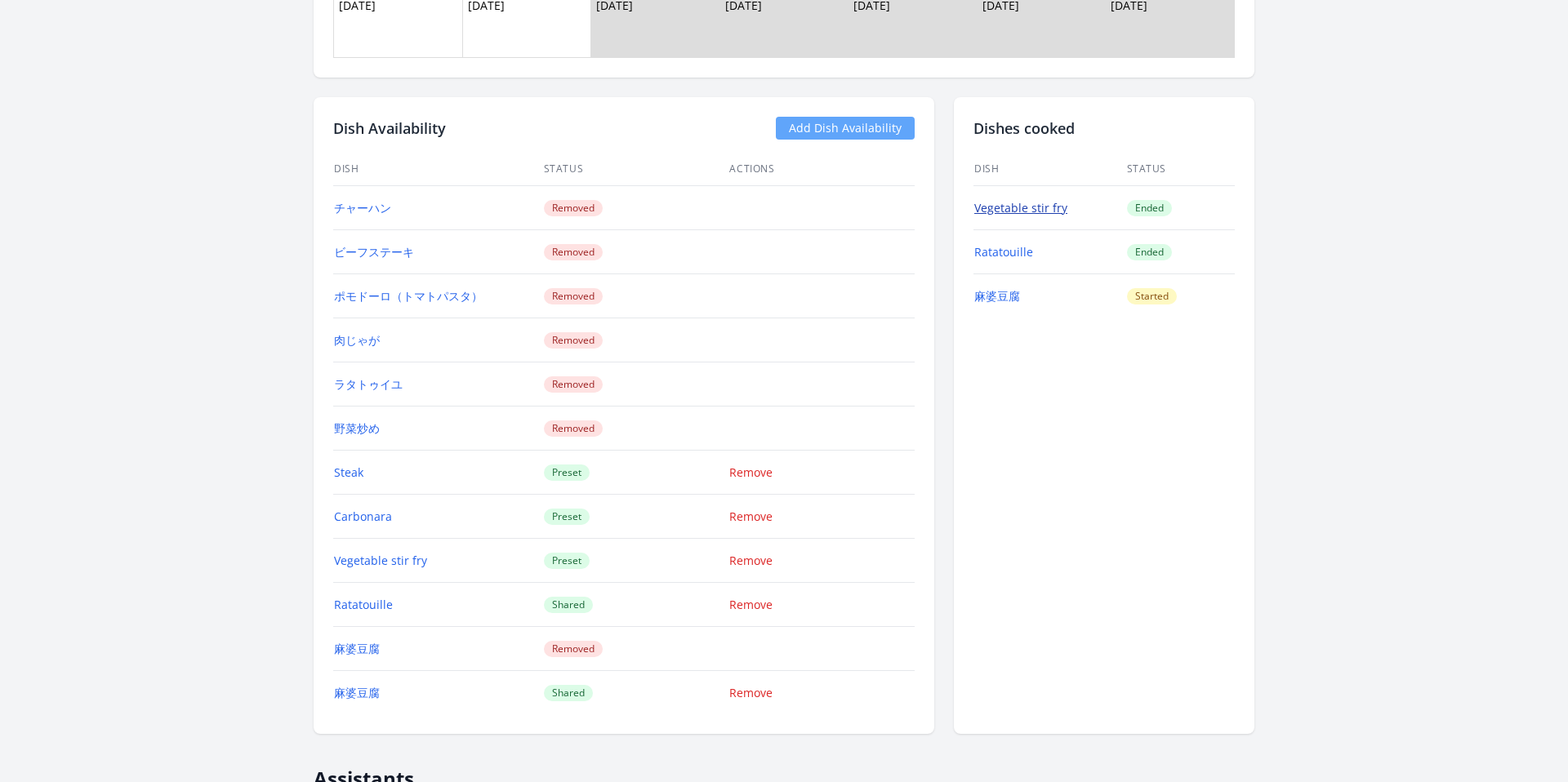
click at [1049, 210] on link "Vegetable stir fry" at bounding box center [1020, 208] width 93 height 15
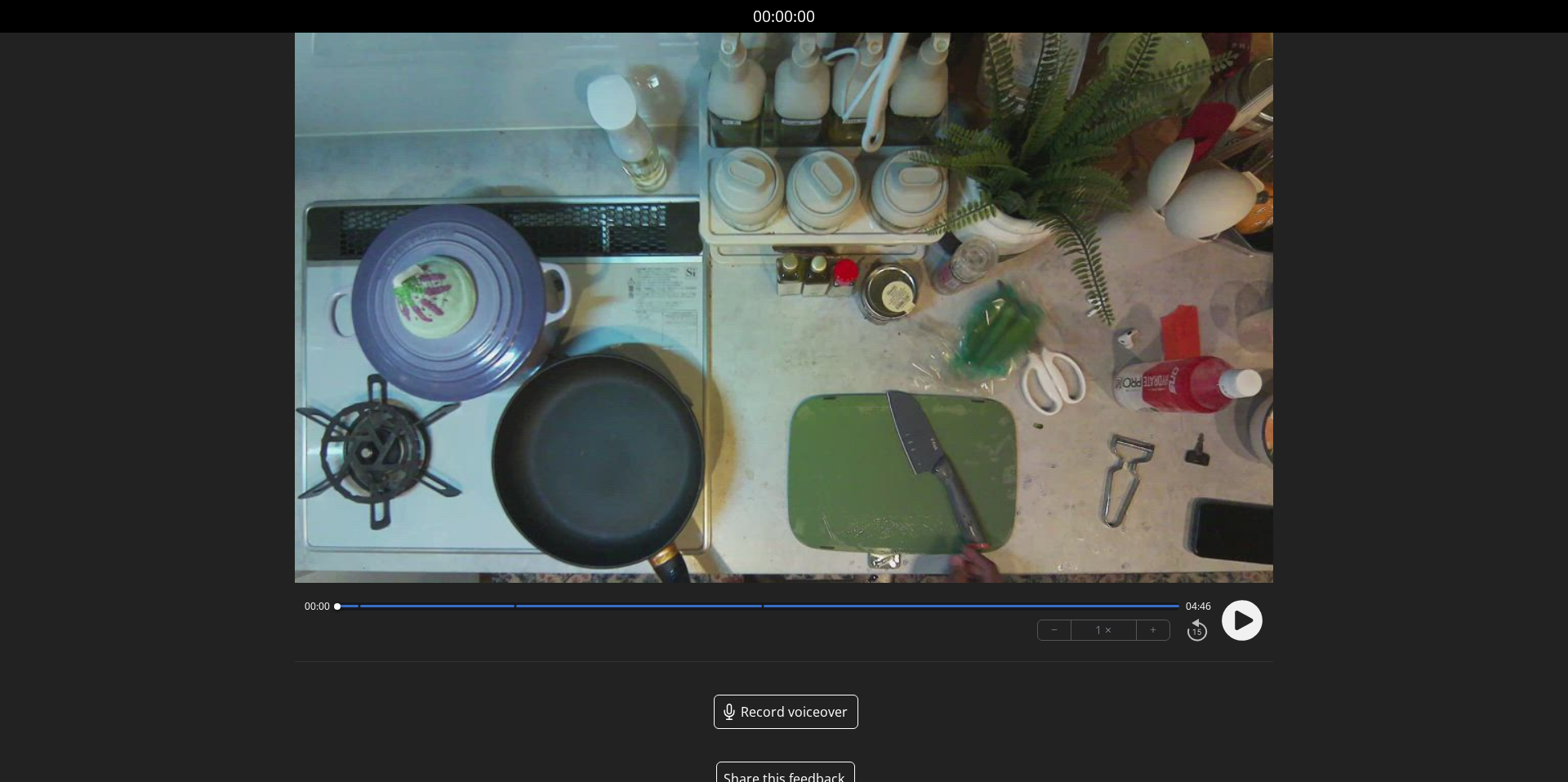
click at [1257, 618] on circle at bounding box center [1242, 621] width 41 height 41
click at [1153, 629] on button "+" at bounding box center [1153, 630] width 32 height 20
click at [1246, 623] on icon at bounding box center [1246, 620] width 4 height 17
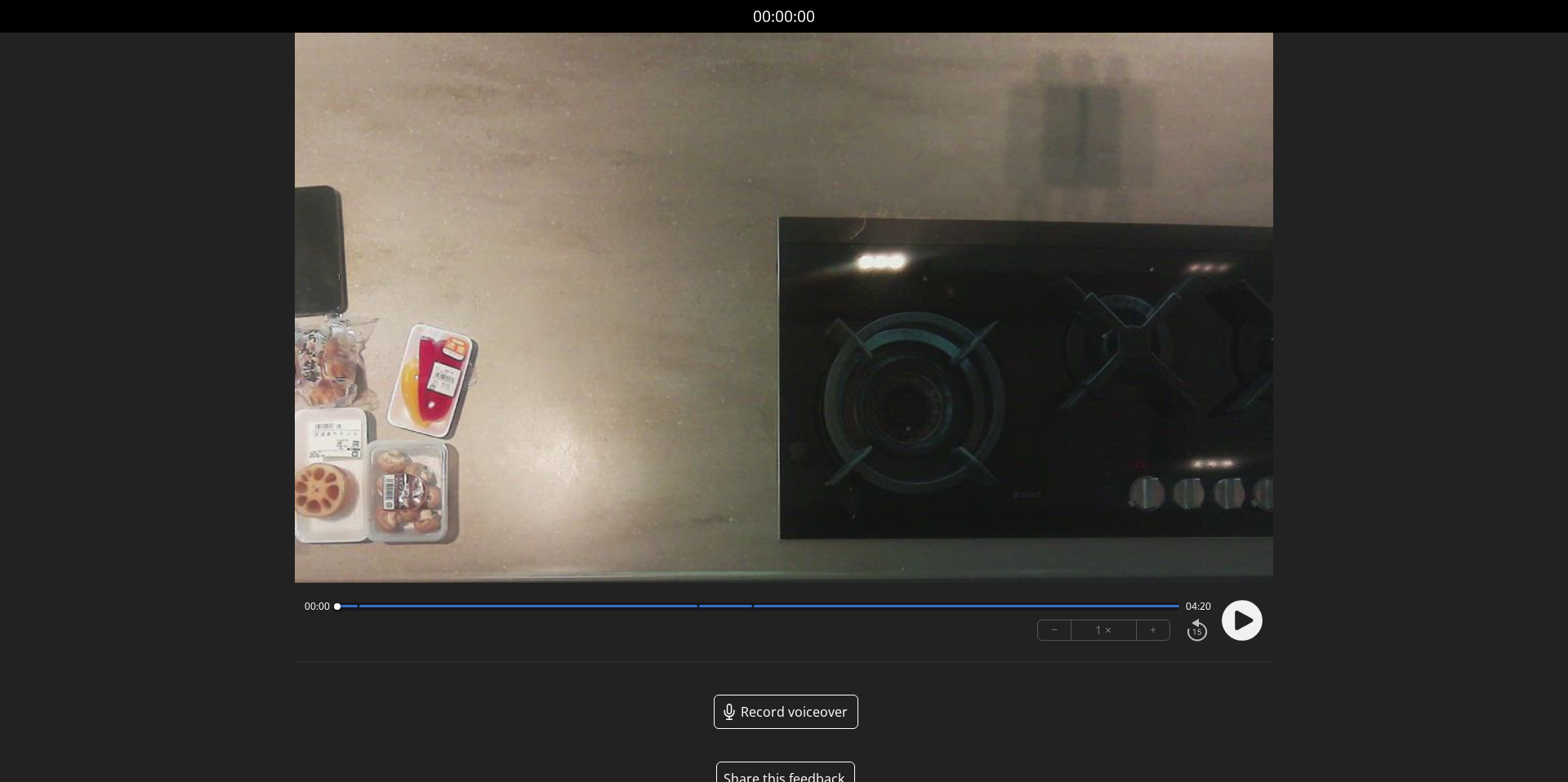
click at [1252, 617] on circle at bounding box center [1242, 621] width 41 height 41
click at [1154, 622] on button "+" at bounding box center [1153, 630] width 32 height 20
click at [1153, 621] on button "+" at bounding box center [1153, 630] width 32 height 20
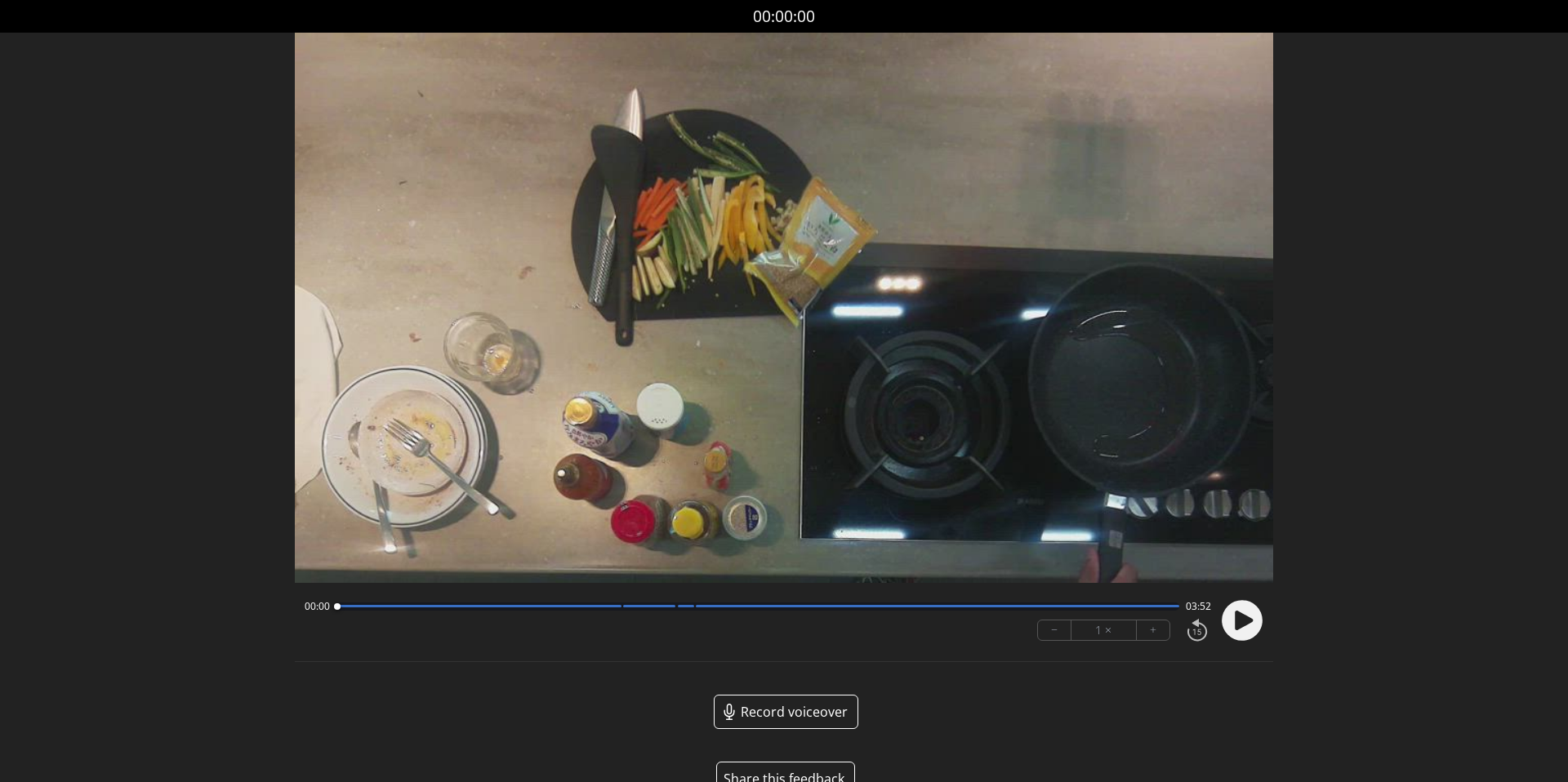
click at [1251, 624] on circle at bounding box center [1242, 621] width 41 height 41
